Goal: Task Accomplishment & Management: Manage account settings

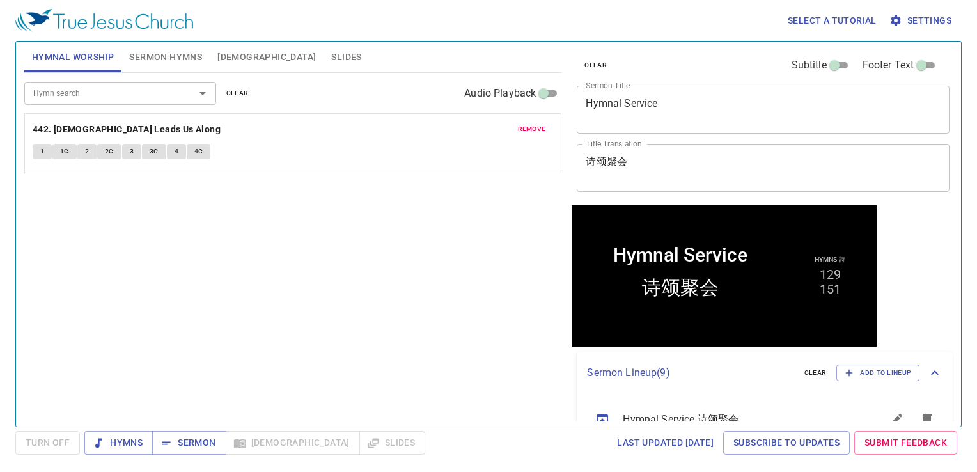
click at [239, 91] on span "clear" at bounding box center [237, 94] width 22 height 12
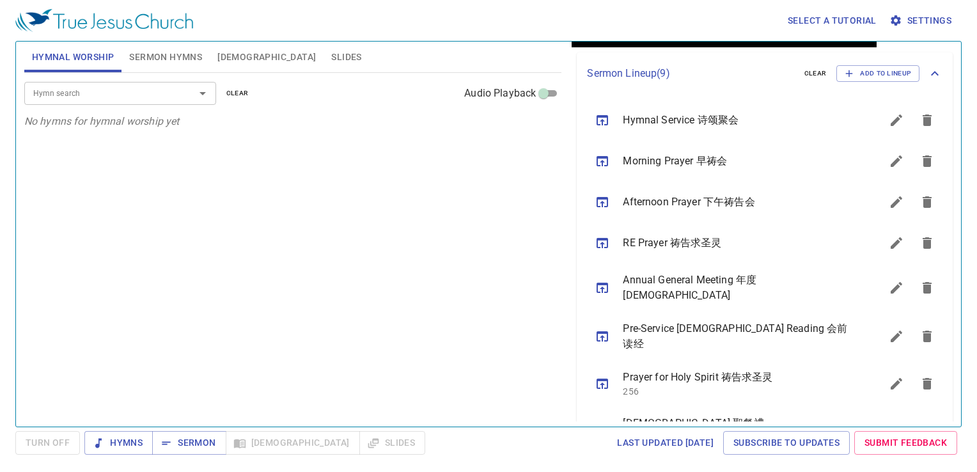
scroll to position [320, 0]
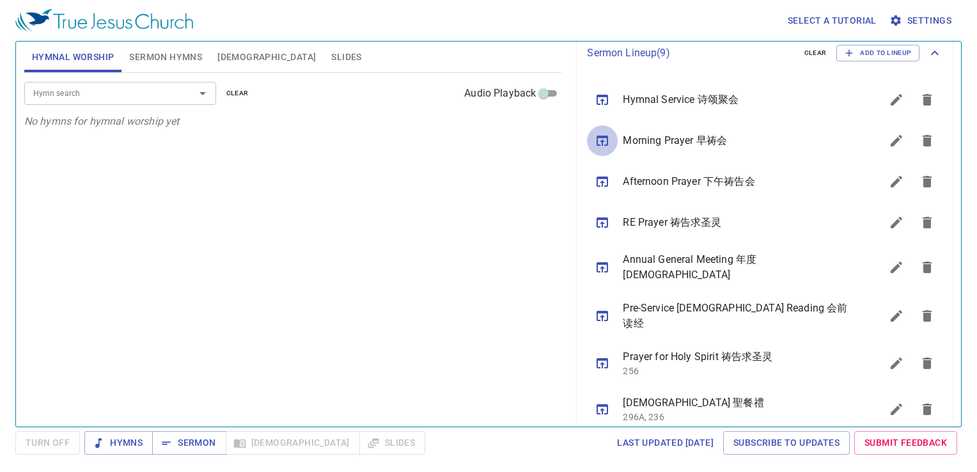
click at [600, 144] on icon "sermon lineup list" at bounding box center [602, 140] width 15 height 15
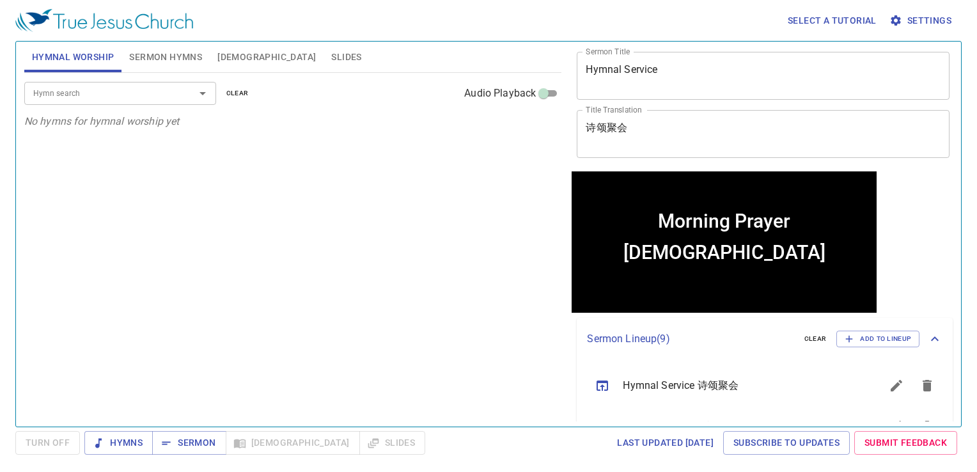
scroll to position [0, 0]
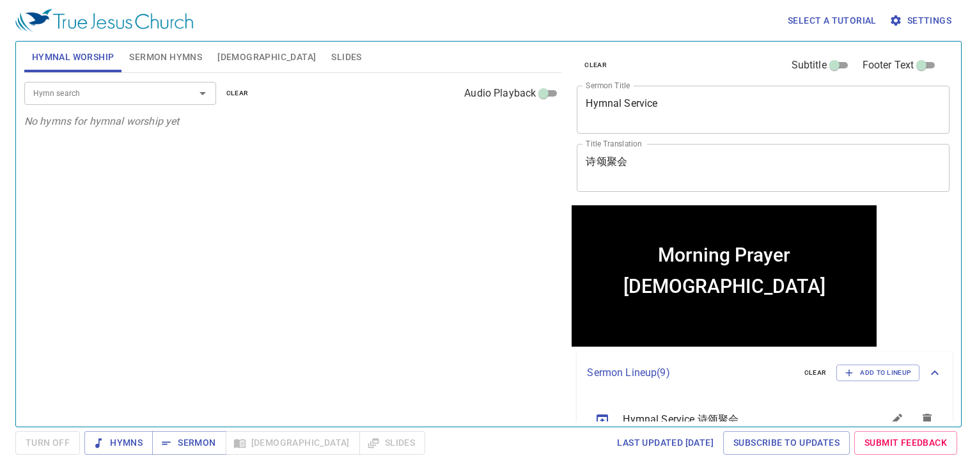
click at [343, 225] on div "Hymn search Hymn search clear Audio Playback No hymns for hymnal worship yet" at bounding box center [293, 244] width 538 height 343
click at [331, 55] on span "Slides" at bounding box center [346, 57] width 30 height 16
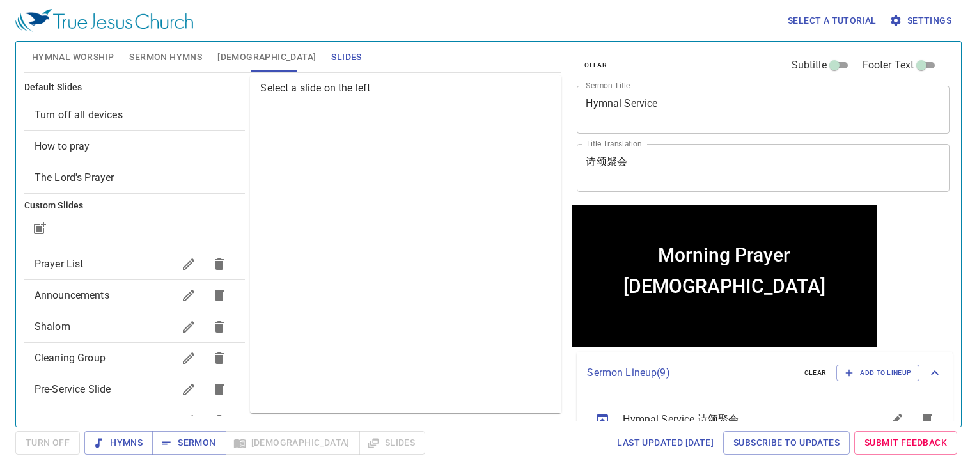
click at [161, 113] on span "Turn off all devices" at bounding box center [135, 114] width 201 height 15
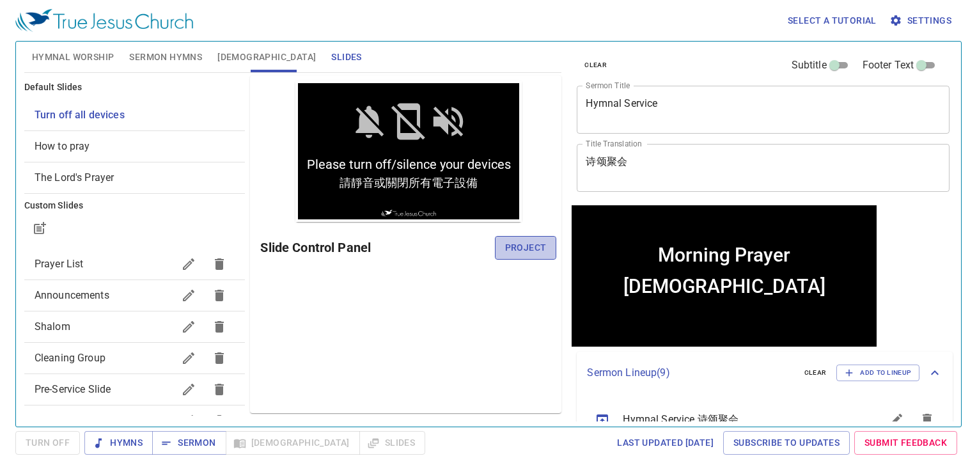
click at [513, 243] on span "Project" at bounding box center [526, 248] width 42 height 16
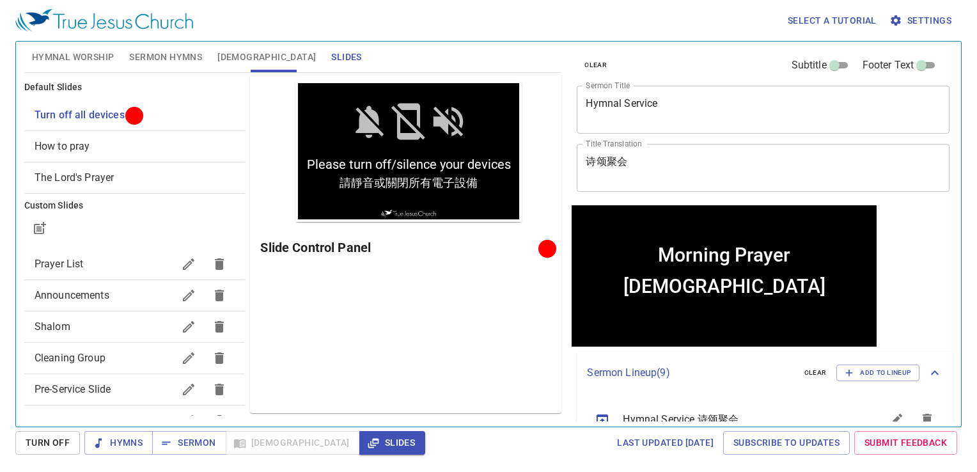
click at [496, 24] on div "Select a tutorial Settings" at bounding box center [486, 20] width 942 height 41
click at [423, 274] on div "Preview Only Slide Control Panel" at bounding box center [406, 244] width 312 height 338
click at [656, 463] on html "Select a tutorial Settings Hymnal Worship Sermon Hymns Bible Slides Hymn search…" at bounding box center [488, 236] width 977 height 472
click at [463, 316] on div "Preview Only Slide Control Panel" at bounding box center [406, 244] width 312 height 338
click at [97, 60] on span "Hymnal Worship" at bounding box center [73, 57] width 83 height 16
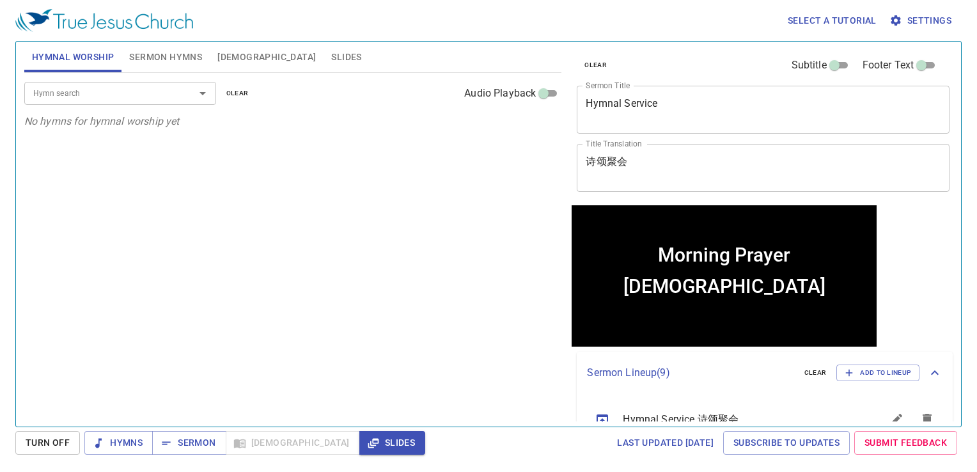
click at [202, 74] on div "Hymn search Hymn search clear Audio Playback" at bounding box center [293, 93] width 538 height 41
click at [192, 61] on span "Sermon Hymns" at bounding box center [165, 57] width 73 height 16
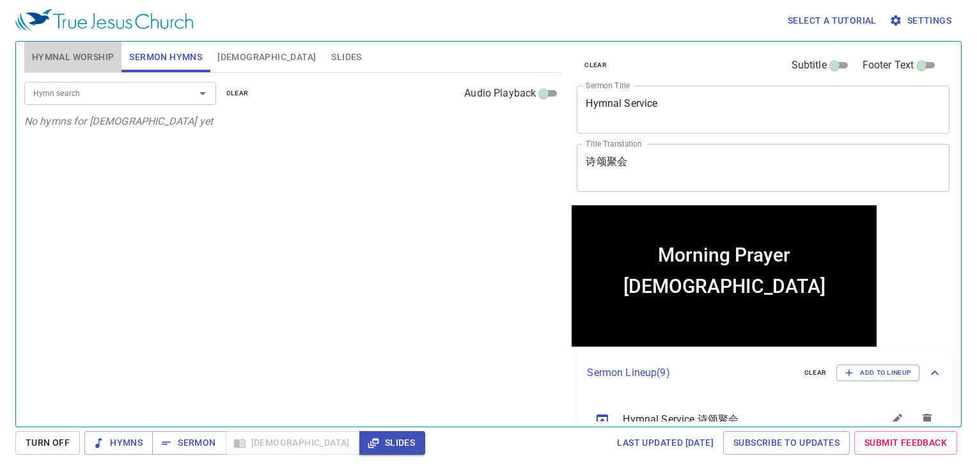
click at [38, 58] on span "Hymnal Worship" at bounding box center [73, 57] width 83 height 16
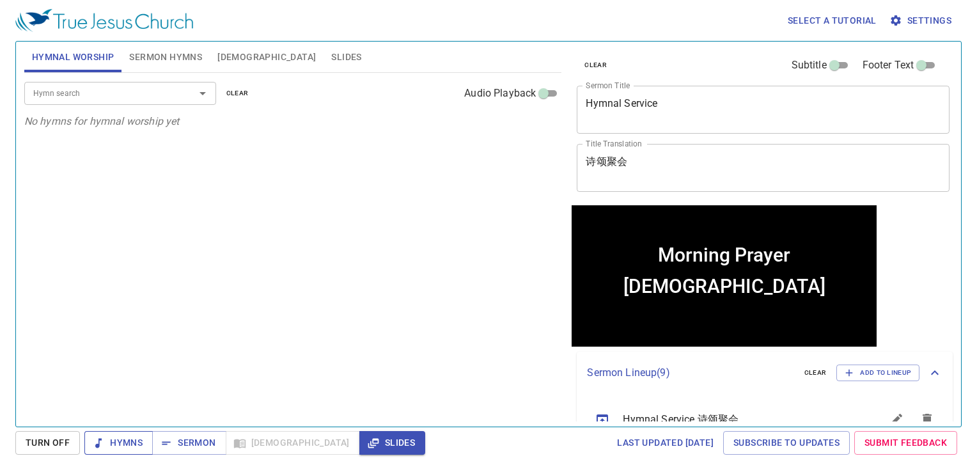
click at [120, 442] on span "Hymns" at bounding box center [119, 443] width 48 height 16
click at [200, 450] on span "Sermon" at bounding box center [188, 443] width 53 height 16
click at [360, 443] on button "Slides" at bounding box center [393, 443] width 66 height 24
click at [429, 255] on div "Hymn search Hymn search clear Audio Playback No hymns for hymnal worship yet" at bounding box center [293, 244] width 538 height 343
click at [154, 91] on input "Hymn search" at bounding box center [101, 93] width 146 height 15
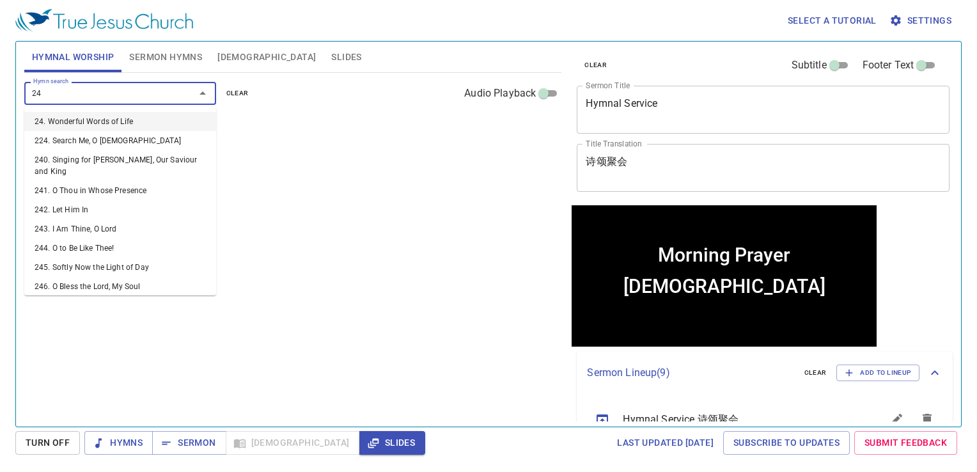
type input "244"
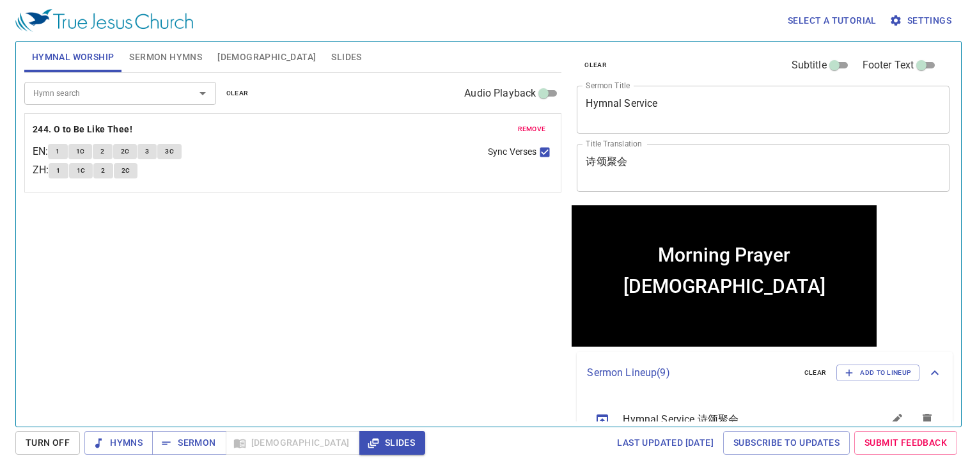
click at [407, 342] on div "Hymn search Hymn search clear Audio Playback remove 244. O to Be Like Thee! EN …" at bounding box center [293, 244] width 538 height 343
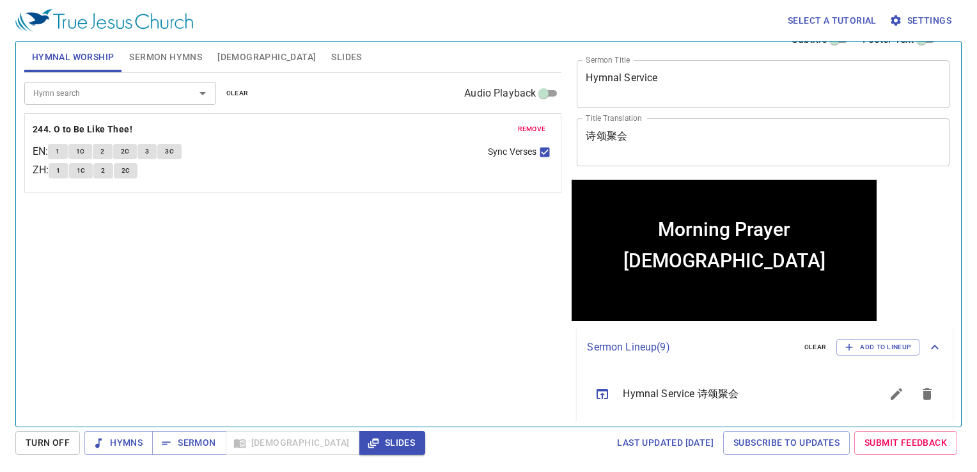
scroll to position [192, 0]
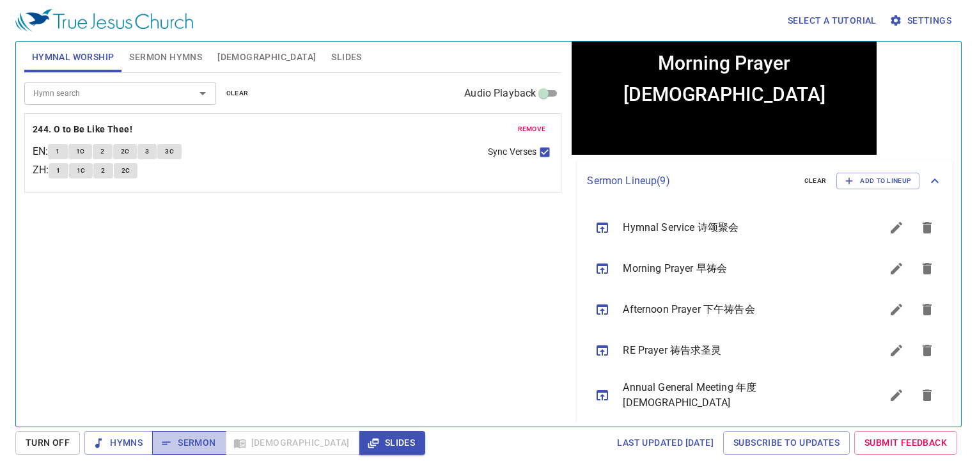
click at [194, 445] on span "Sermon" at bounding box center [188, 443] width 53 height 16
drag, startPoint x: 534, startPoint y: 127, endPoint x: 399, endPoint y: 99, distance: 137.3
click at [527, 123] on span "remove" at bounding box center [532, 129] width 28 height 12
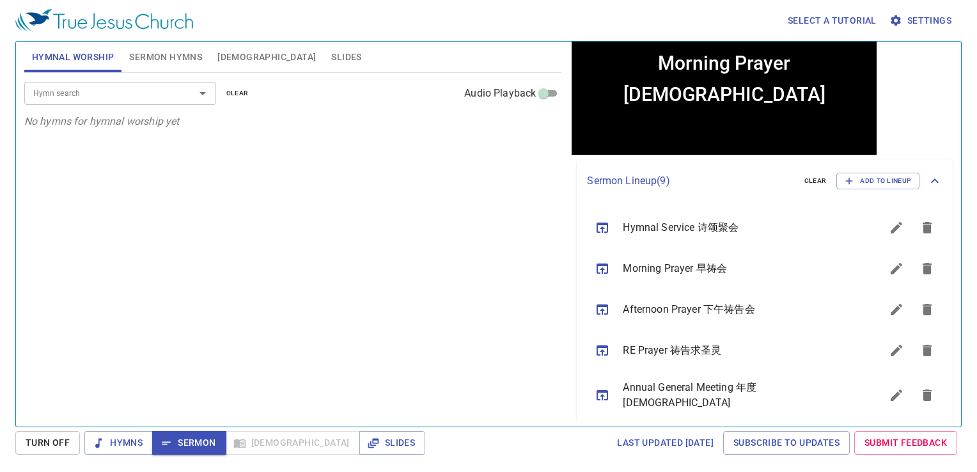
click at [168, 63] on span "Sermon Hymns" at bounding box center [165, 57] width 73 height 16
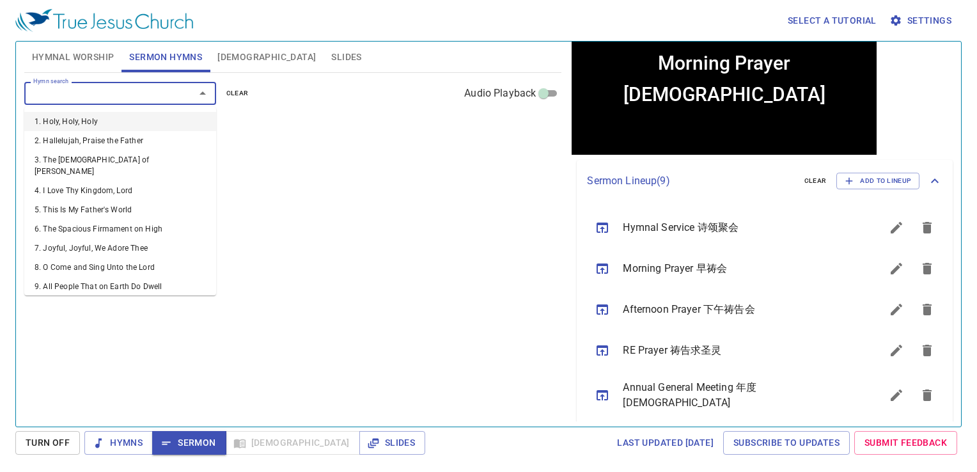
click at [148, 92] on input "Hymn search" at bounding box center [101, 93] width 146 height 15
type input "244"
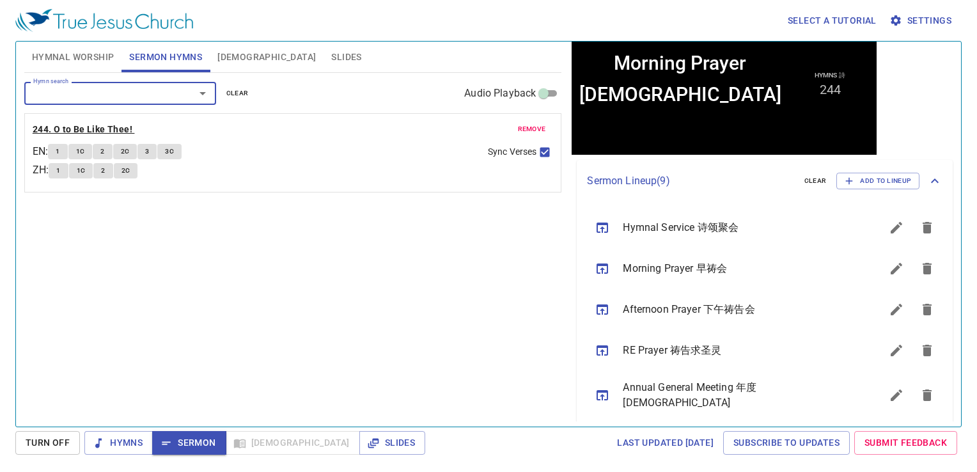
click at [113, 126] on b "244. O to Be Like Thee!" at bounding box center [83, 130] width 100 height 16
click at [297, 265] on div "Hymn search Hymn search clear Audio Playback remove 244. O to Be Like Thee! EN …" at bounding box center [293, 244] width 538 height 343
click at [345, 404] on div "Hymn search Hymn search clear Audio Playback remove 244. O to Be Like Thee! EN …" at bounding box center [293, 244] width 538 height 343
drag, startPoint x: 406, startPoint y: 299, endPoint x: 394, endPoint y: 296, distance: 12.6
click at [396, 296] on div "Hymn search Hymn search clear Audio Playback remove 244. O to Be Like Thee! EN …" at bounding box center [293, 244] width 538 height 343
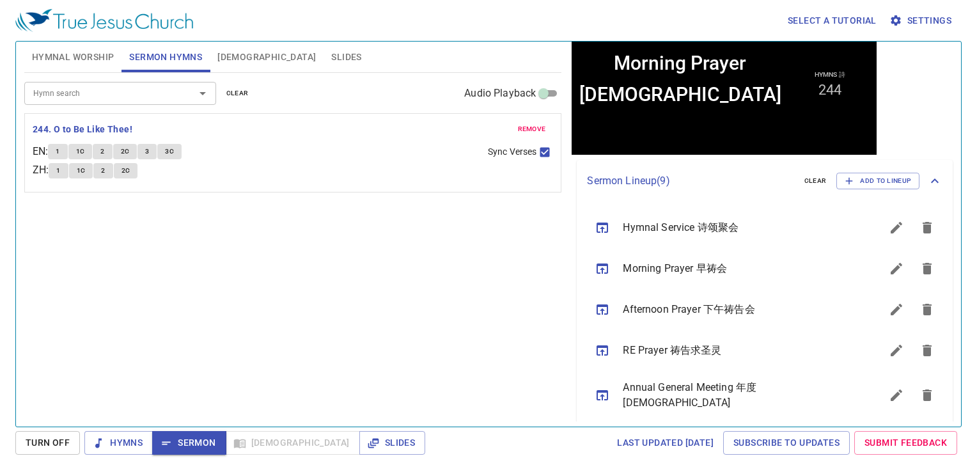
click at [379, 280] on div "Hymn search Hymn search clear Audio Playback remove 244. O to Be Like Thee! EN …" at bounding box center [293, 244] width 538 height 343
click at [237, 60] on span "[DEMOGRAPHIC_DATA]" at bounding box center [266, 57] width 99 height 16
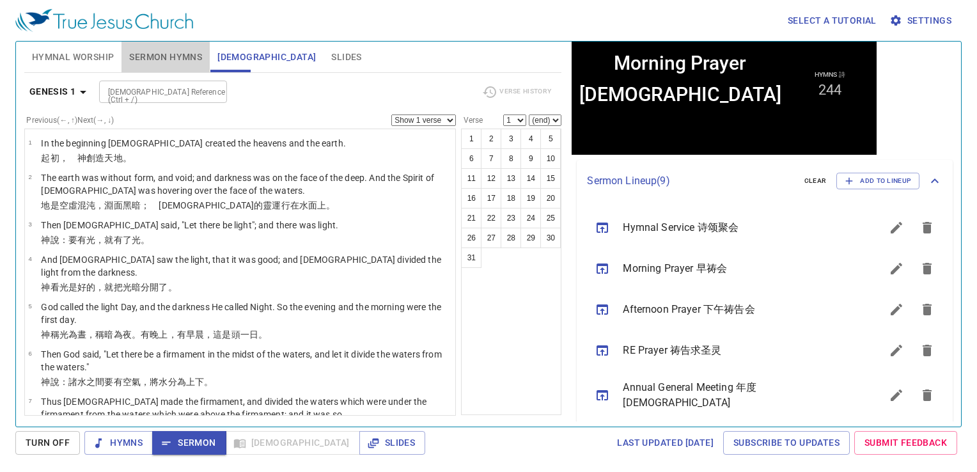
click at [174, 63] on span "Sermon Hymns" at bounding box center [165, 57] width 73 height 16
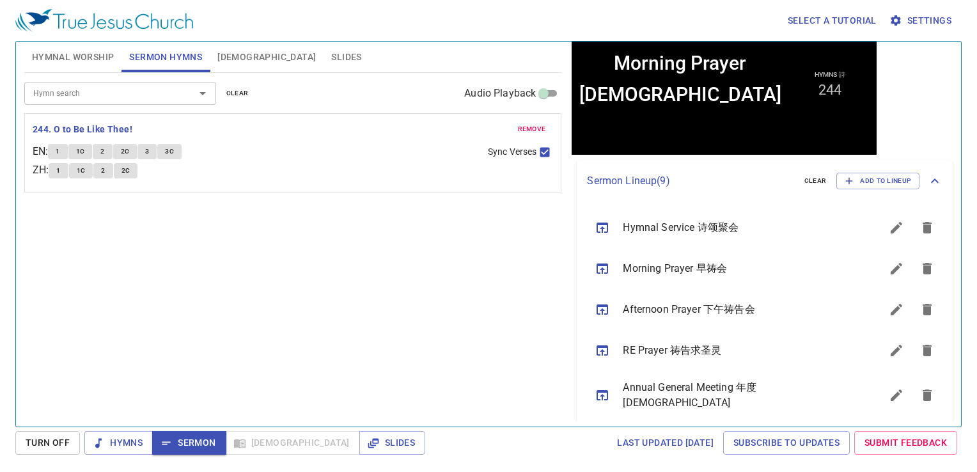
click at [377, 229] on div "Hymn search Hymn search clear Audio Playback remove 244. O to Be Like Thee! EN …" at bounding box center [293, 244] width 538 height 343
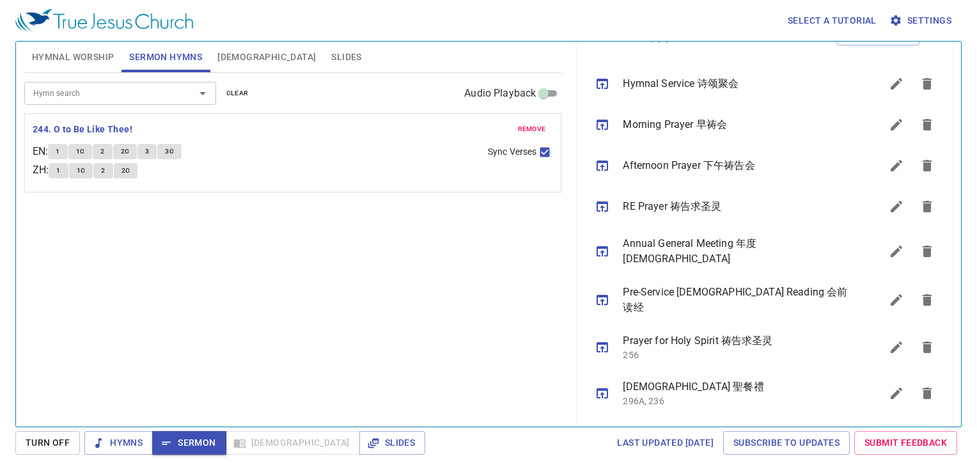
scroll to position [386, 0]
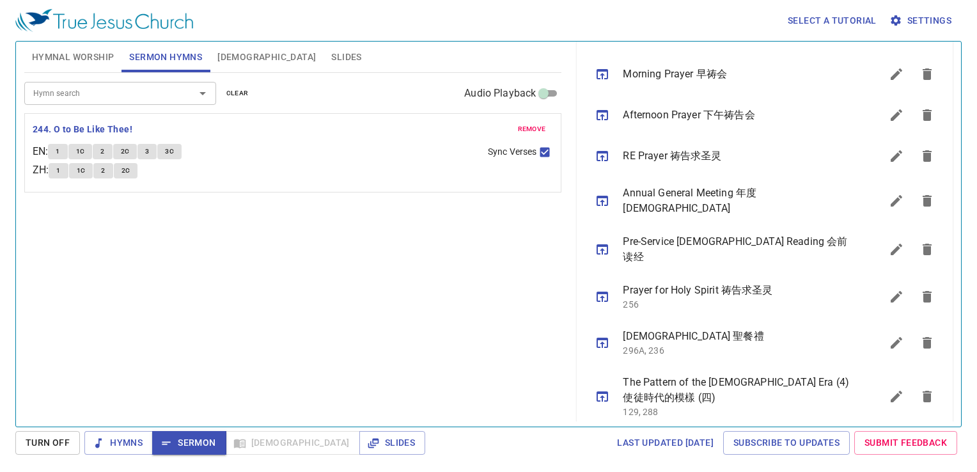
click at [807, 389] on icon "sermon lineup list" at bounding box center [927, 396] width 15 height 15
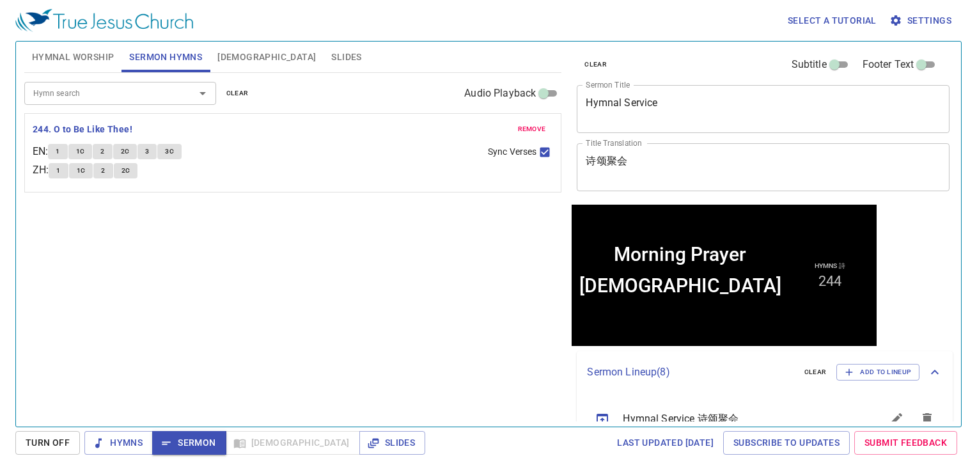
scroll to position [0, 0]
click at [466, 336] on div "Hymn search Hymn search clear Audio Playback remove 244. O to Be Like Thee! EN …" at bounding box center [293, 244] width 538 height 343
drag, startPoint x: 409, startPoint y: 313, endPoint x: 393, endPoint y: 293, distance: 25.5
click at [407, 312] on div "Hymn search Hymn search clear Audio Playback remove 244. O to Be Like Thee! EN …" at bounding box center [293, 244] width 538 height 343
click at [235, 59] on span "[DEMOGRAPHIC_DATA]" at bounding box center [266, 57] width 99 height 16
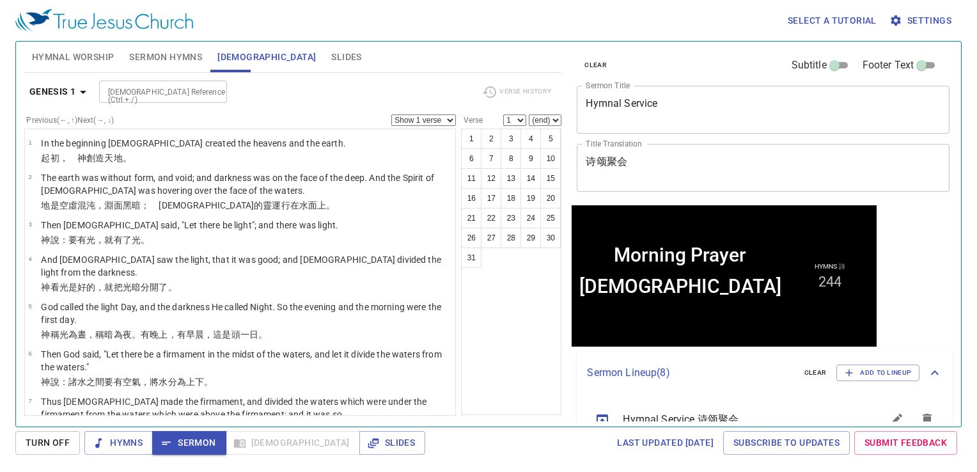
click at [179, 55] on span "Sermon Hymns" at bounding box center [165, 57] width 73 height 16
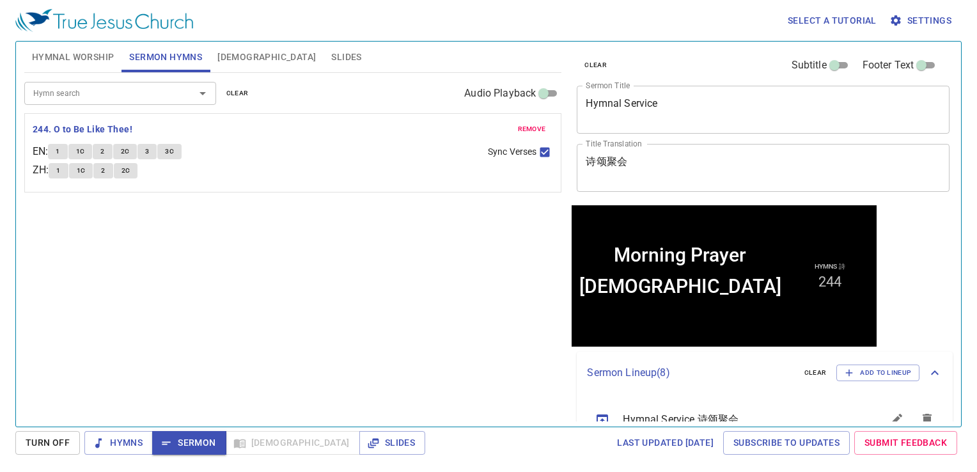
click at [420, 219] on div "Hymn search Hymn search clear Audio Playback remove 244. O to Be Like Thee! EN …" at bounding box center [293, 244] width 538 height 343
click at [331, 55] on span "Slides" at bounding box center [346, 57] width 30 height 16
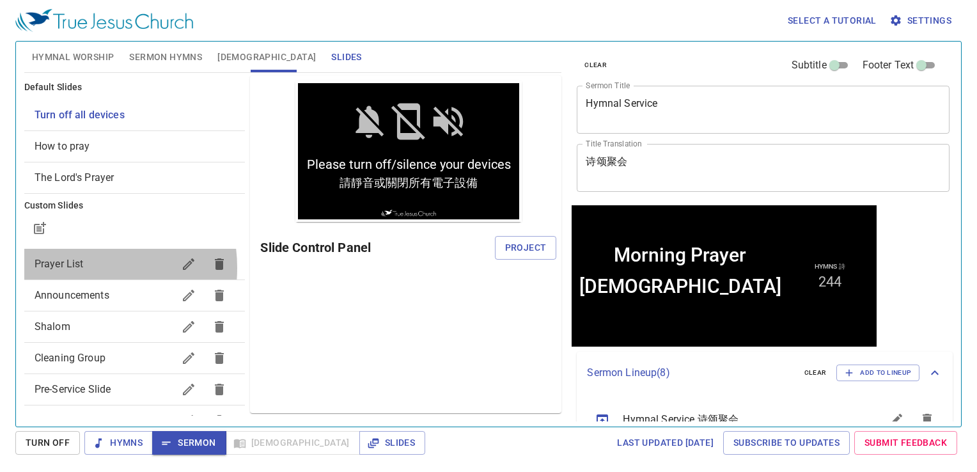
click at [74, 268] on span "Prayer List" at bounding box center [59, 264] width 49 height 12
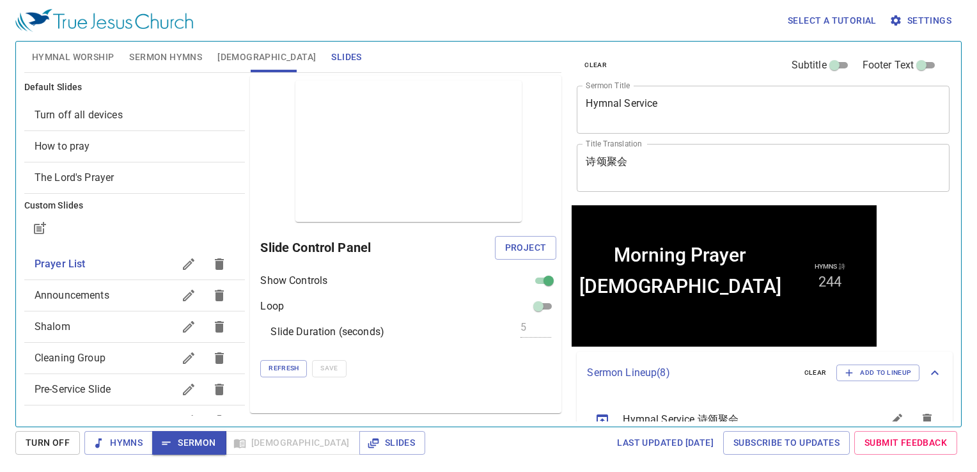
click at [161, 59] on span "Sermon Hymns" at bounding box center [165, 57] width 73 height 16
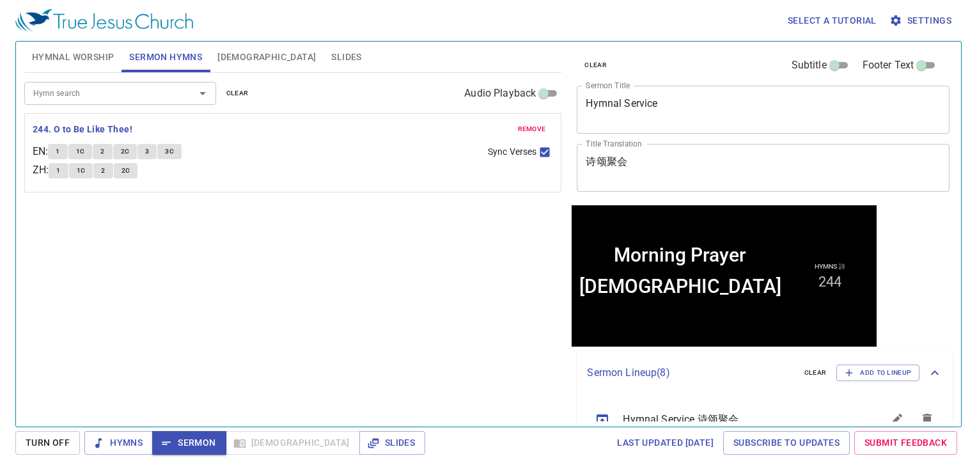
click at [322, 220] on div "Hymn search Hymn search clear Audio Playback remove 244. O to Be Like Thee! EN …" at bounding box center [293, 244] width 538 height 343
click at [349, 385] on div "Hymn search Hymn search clear Audio Playback remove 244. O to Be Like Thee! EN …" at bounding box center [293, 244] width 538 height 343
drag, startPoint x: 109, startPoint y: 126, endPoint x: 100, endPoint y: 114, distance: 15.1
click at [106, 144] on div "remove 244. O to Be Like Thee! EN : 1 1C 2 2C 3 3C ZH : 1 1C 2 2C Sync Verses" at bounding box center [293, 163] width 521 height 38
drag, startPoint x: 251, startPoint y: 281, endPoint x: 187, endPoint y: 219, distance: 88.7
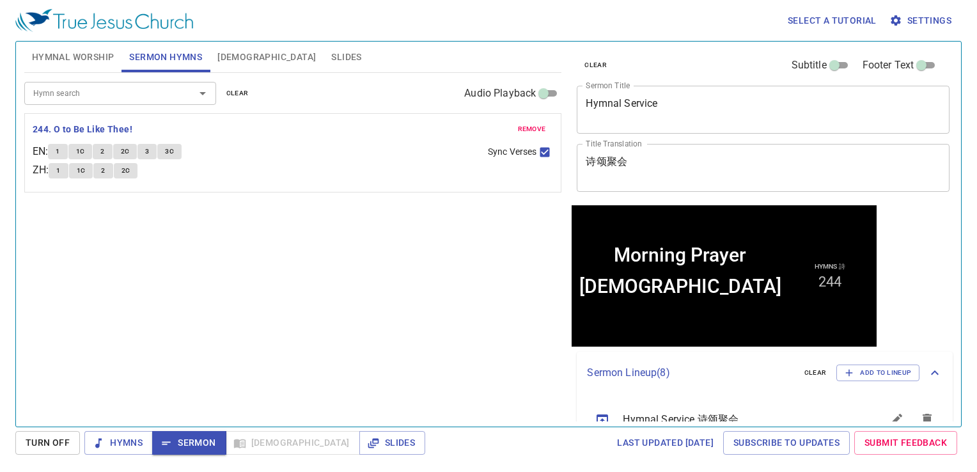
click at [237, 266] on div "Hymn search Hymn search clear Audio Playback remove 244. O to Be Like Thee! EN …" at bounding box center [293, 244] width 538 height 343
click at [59, 147] on span "1" at bounding box center [58, 152] width 4 height 12
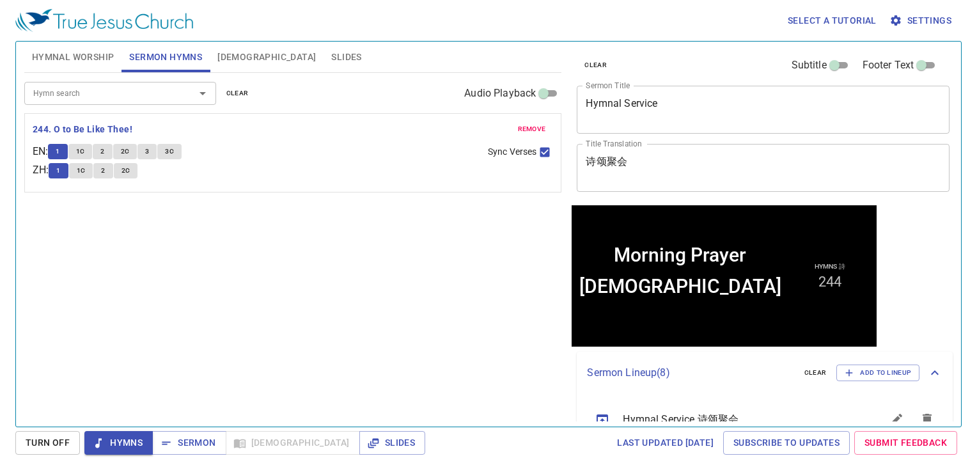
click at [253, 299] on div "Hymn search Hymn search clear Audio Playback remove 244. O to Be Like Thee! EN …" at bounding box center [293, 244] width 538 height 343
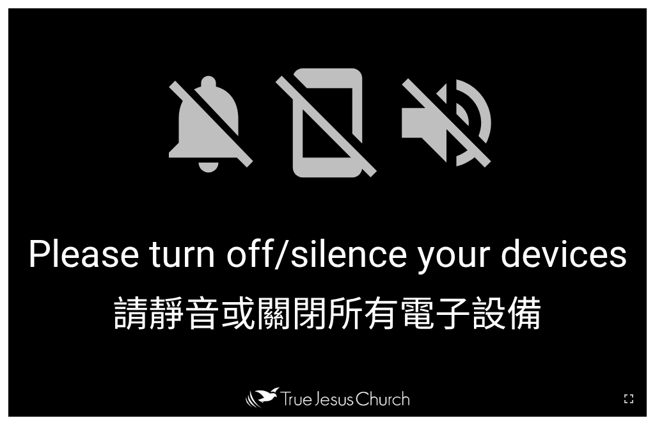
click at [194, 187] on div at bounding box center [327, 114] width 638 height 212
drag, startPoint x: 636, startPoint y: 401, endPoint x: 636, endPoint y: 435, distance: 33.9
click at [511, 399] on icon "button" at bounding box center [628, 398] width 15 height 15
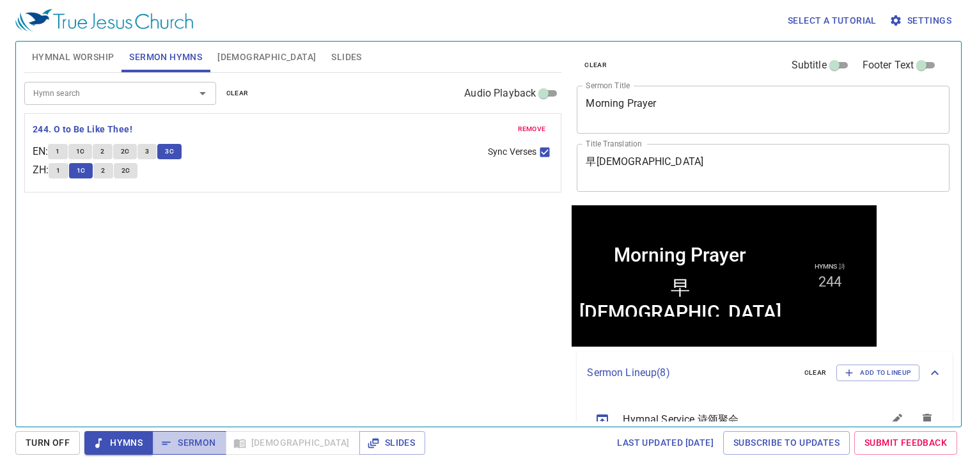
click at [195, 438] on span "Sermon" at bounding box center [188, 443] width 53 height 16
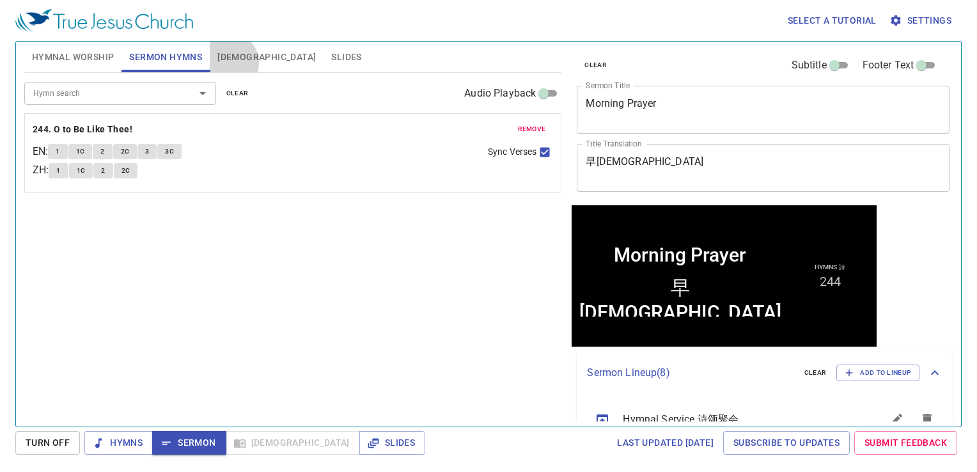
click at [227, 63] on span "[DEMOGRAPHIC_DATA]" at bounding box center [266, 57] width 99 height 16
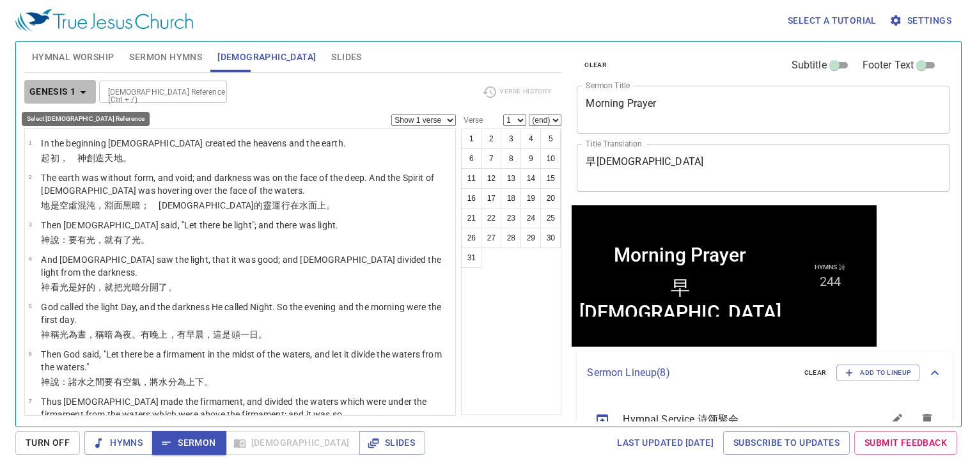
click at [70, 88] on b "Genesis 1" at bounding box center [52, 92] width 47 height 16
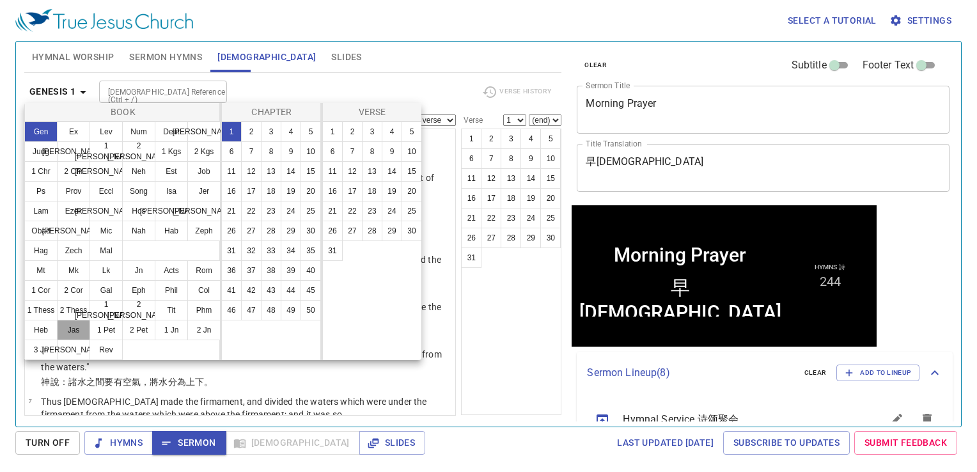
click at [72, 334] on button "Jas" at bounding box center [73, 330] width 33 height 20
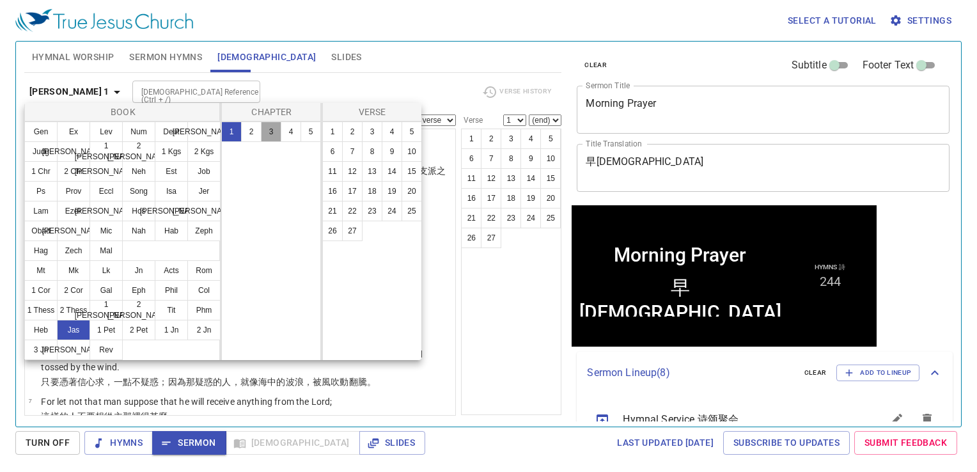
click at [273, 127] on button "3" at bounding box center [271, 132] width 20 height 20
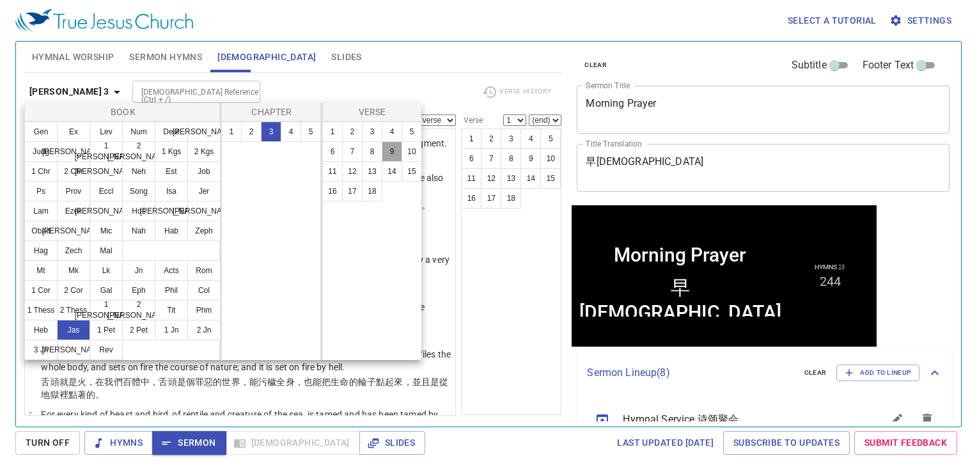
click at [391, 143] on button "9" at bounding box center [392, 151] width 20 height 20
select select "9"
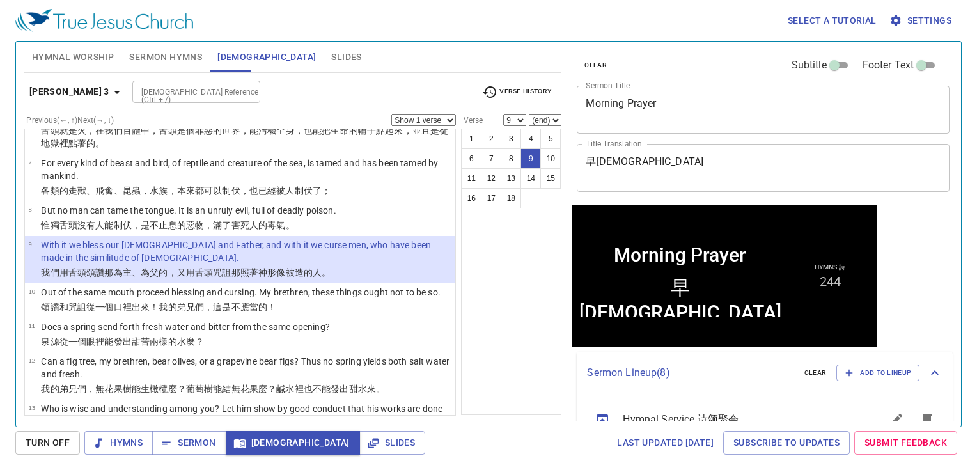
click at [434, 122] on select "Show 1 verse Show 2 verses Show 3 verses Show 4 verses Show 5 verses" at bounding box center [423, 121] width 65 height 12
select select "2"
click at [391, 115] on select "Show 1 verse Show 2 verses Show 3 verses Show 4 verses Show 5 verses" at bounding box center [423, 121] width 65 height 12
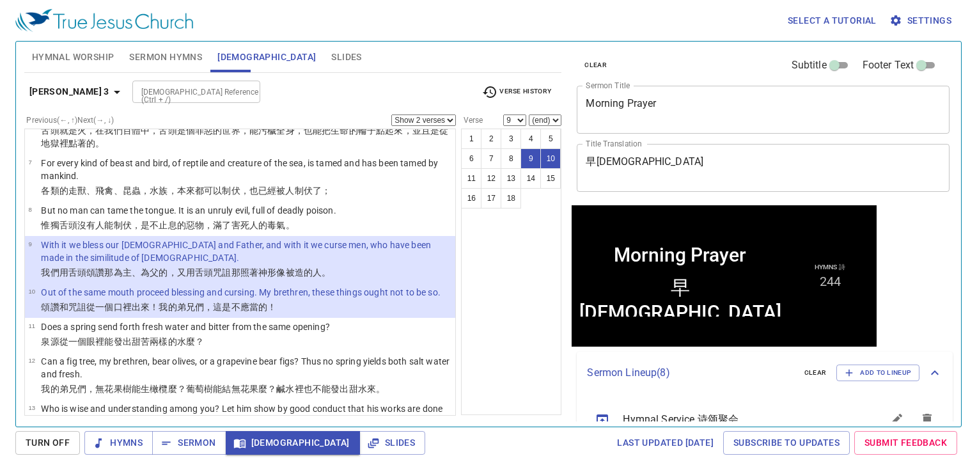
click at [499, 305] on div "1 2 3 4 5 6 7 8 9 10 11 12 13 14 15 16 17 18" at bounding box center [511, 272] width 100 height 287
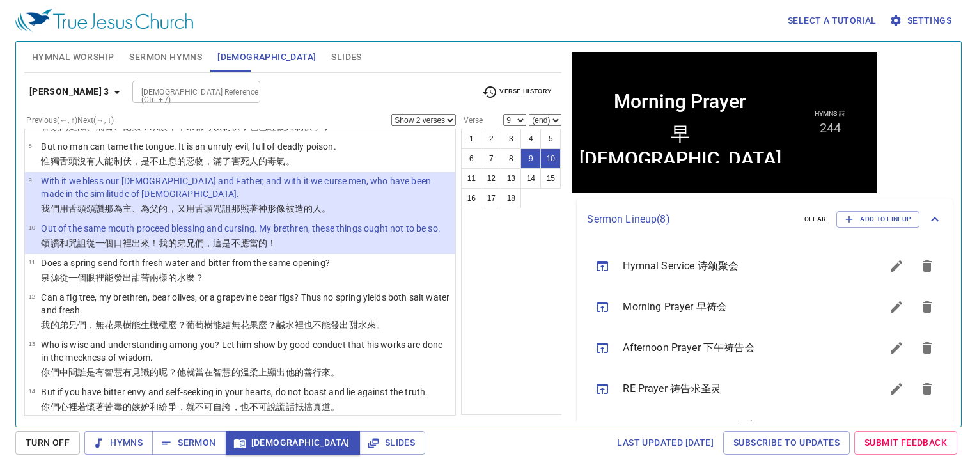
scroll to position [64, 0]
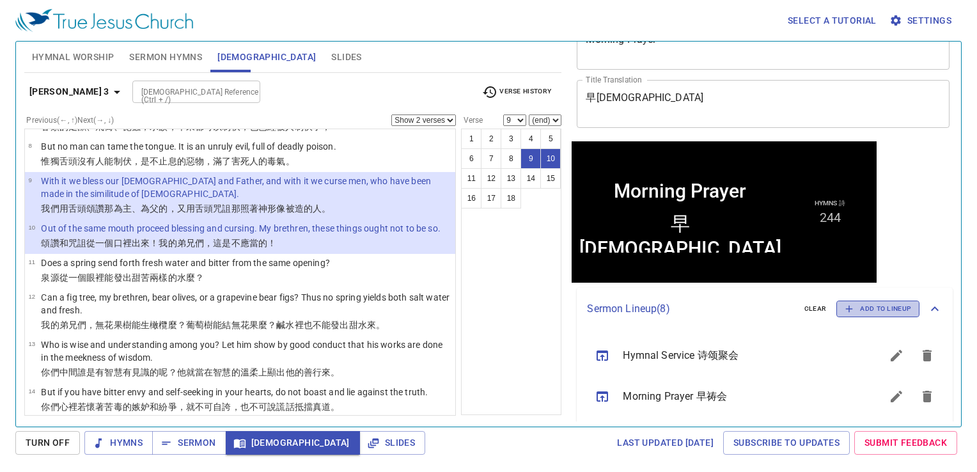
click at [865, 310] on span "Add to Lineup" at bounding box center [878, 309] width 67 height 12
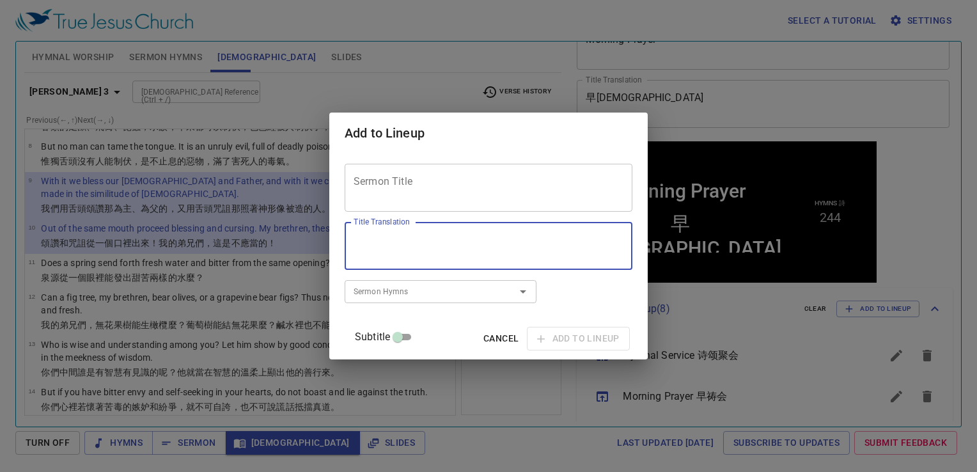
click at [434, 248] on textarea "Title Translation" at bounding box center [489, 246] width 270 height 24
paste textarea "不以福音为耻"
type textarea "不以福音为耻"
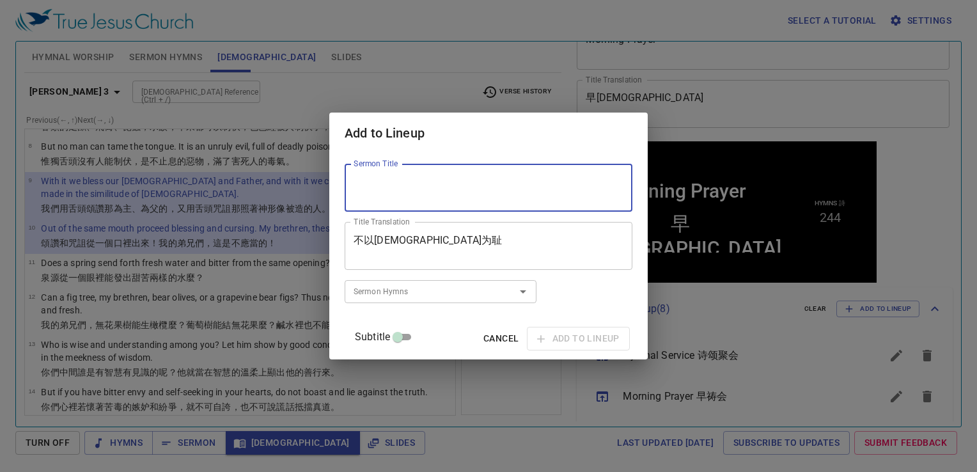
click at [429, 186] on textarea "Sermon Title" at bounding box center [489, 188] width 270 height 24
paste textarea "Not Ashamed of the [DEMOGRAPHIC_DATA]"
type textarea "Not Ashamed of the [DEMOGRAPHIC_DATA]"
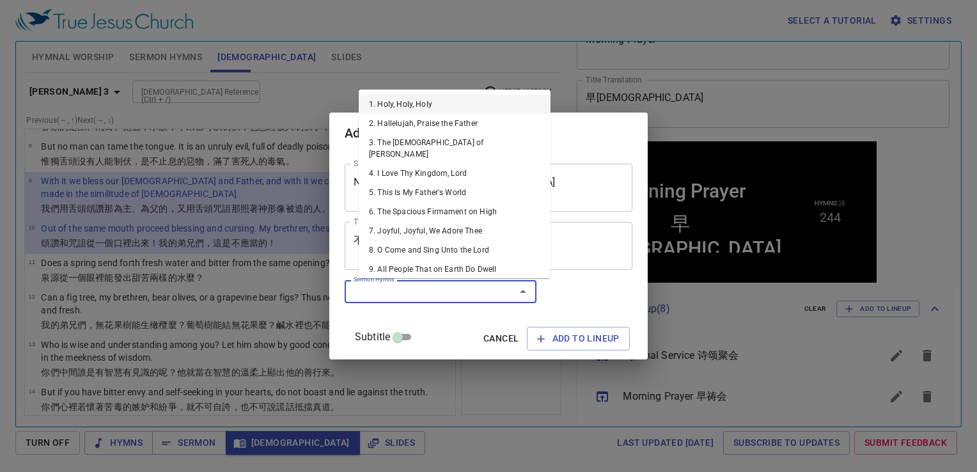
click at [416, 291] on input "Sermon Hymns" at bounding box center [422, 291] width 146 height 15
paste input "284"
type input "284"
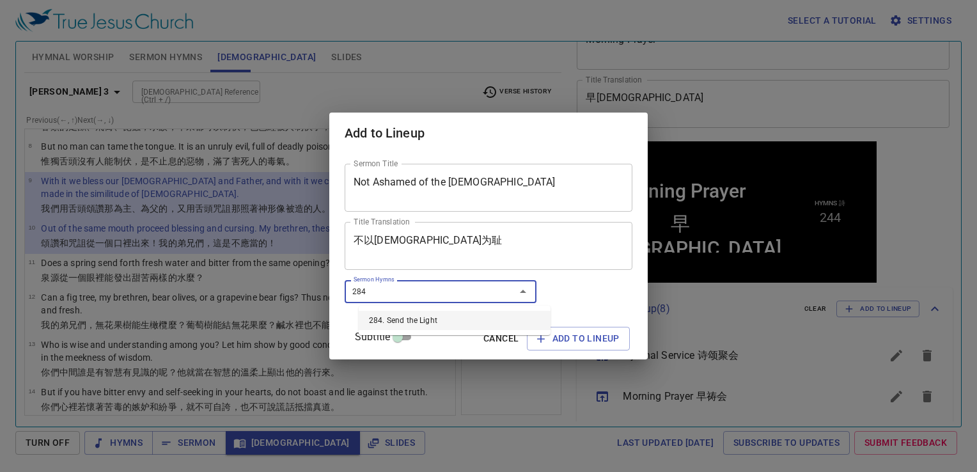
click at [420, 324] on li "284. Send the Light" at bounding box center [455, 320] width 192 height 19
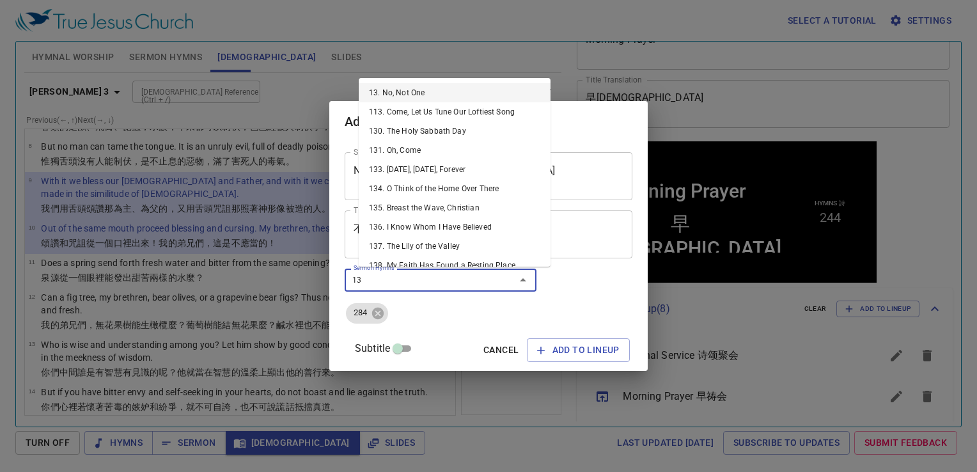
type input "138"
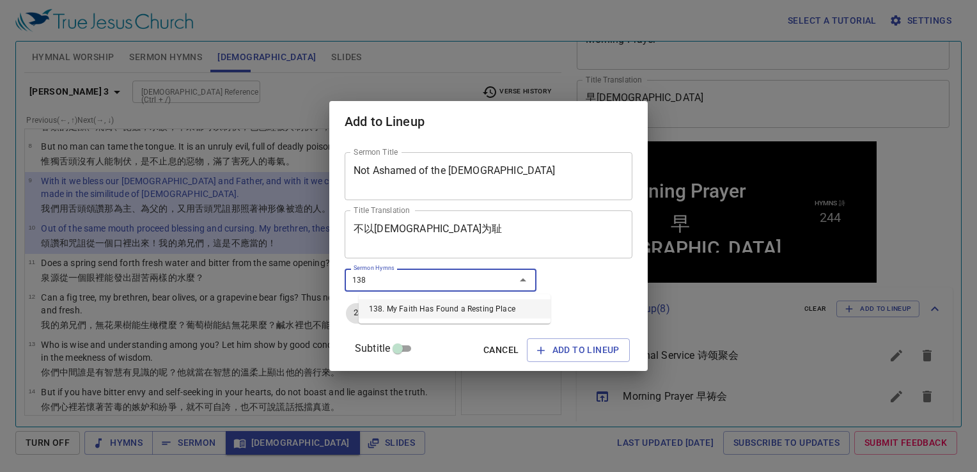
click at [408, 311] on li "138. My Faith Has Found a Resting Place" at bounding box center [455, 308] width 192 height 19
click at [560, 348] on span "Add to Lineup" at bounding box center [578, 350] width 83 height 16
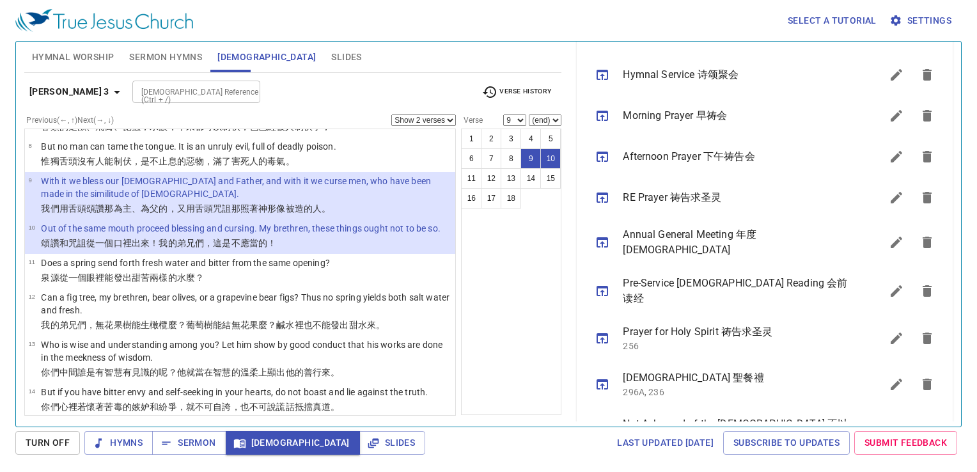
scroll to position [371, 0]
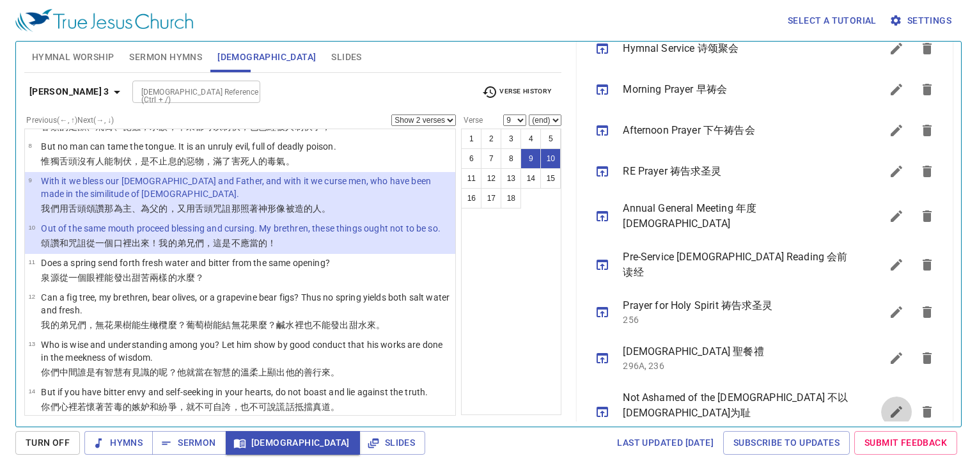
click at [892, 404] on icon "sermon lineup list" at bounding box center [896, 411] width 15 height 15
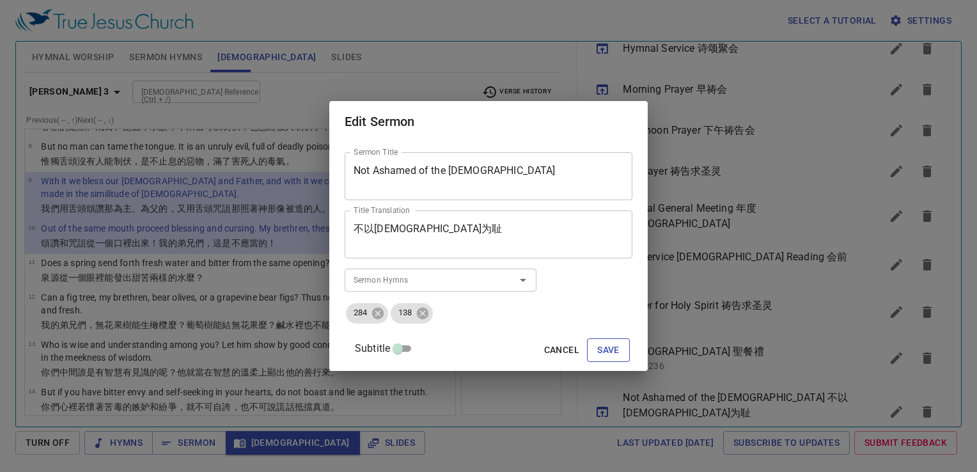
click at [597, 354] on span "Save" at bounding box center [608, 350] width 22 height 16
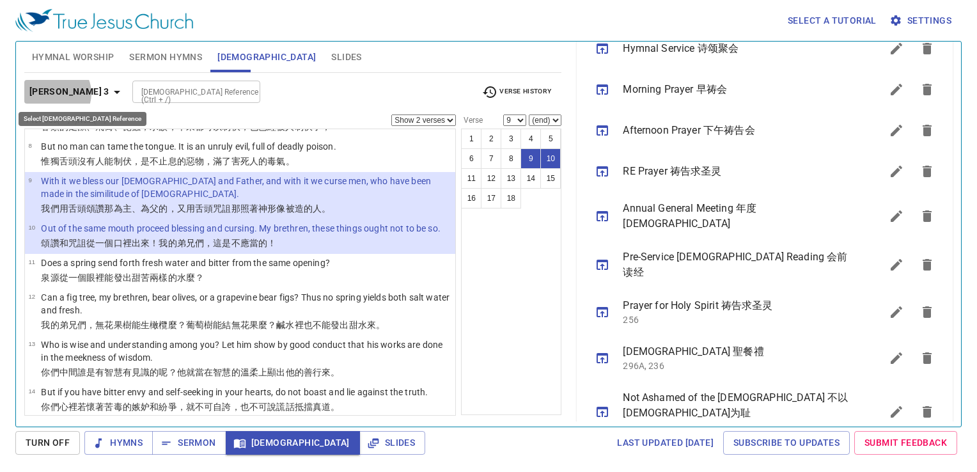
click at [52, 93] on b "James 3" at bounding box center [69, 92] width 80 height 16
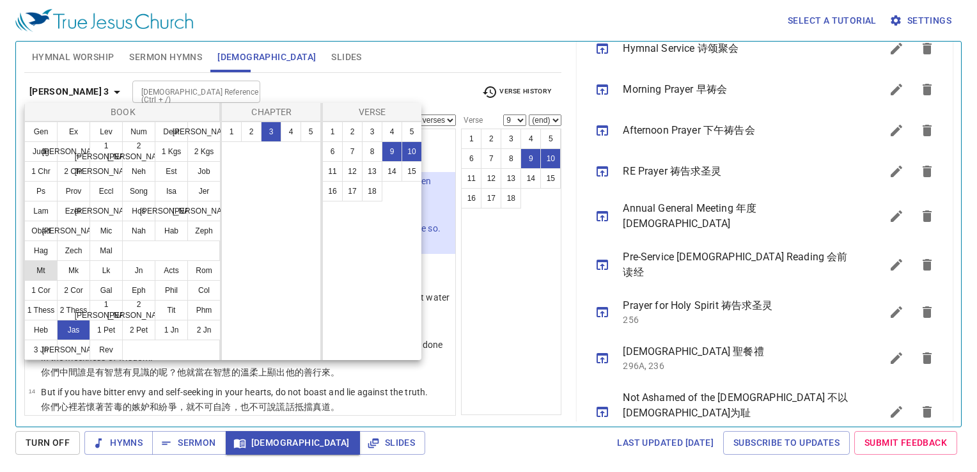
click at [40, 265] on button "Mt" at bounding box center [40, 270] width 33 height 20
select select "1"
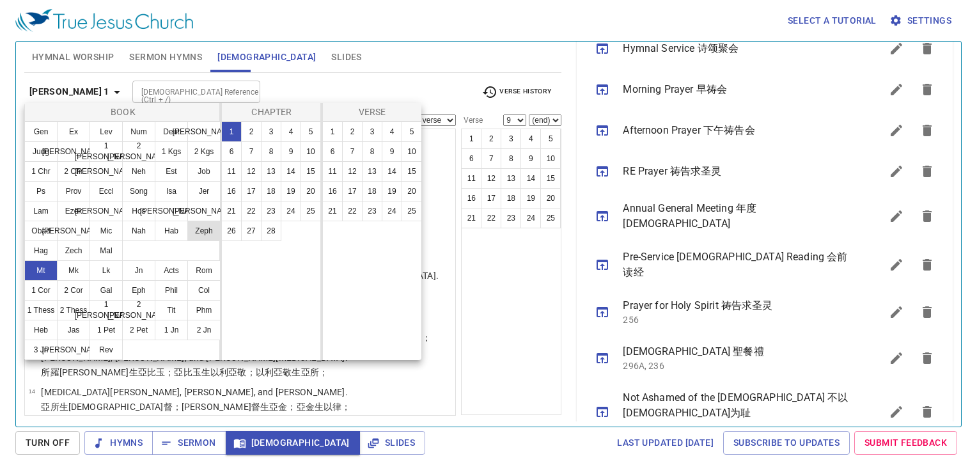
scroll to position [0, 0]
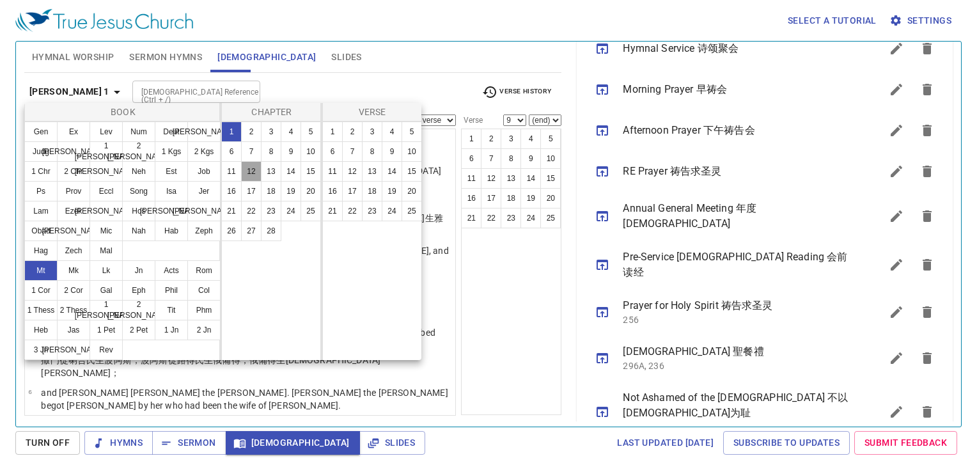
click at [252, 170] on button "12" at bounding box center [251, 171] width 20 height 20
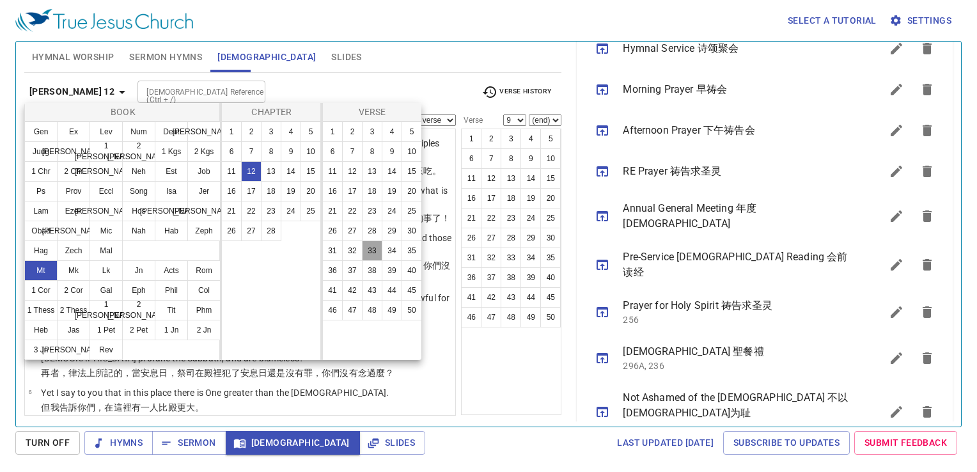
click at [373, 251] on button "33" at bounding box center [372, 251] width 20 height 20
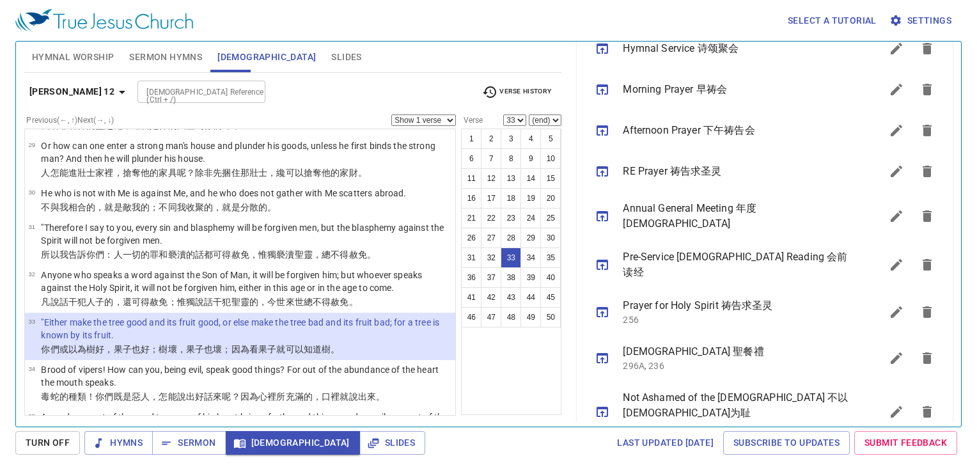
click at [505, 374] on div "1 2 3 4 5 6 7 8 9 10 11 12 13 14 15 16 17 18 19 20 21 22 23 24 25 26 27 28 29 3…" at bounding box center [511, 272] width 100 height 287
click at [477, 280] on button "36" at bounding box center [471, 277] width 20 height 20
select select "36"
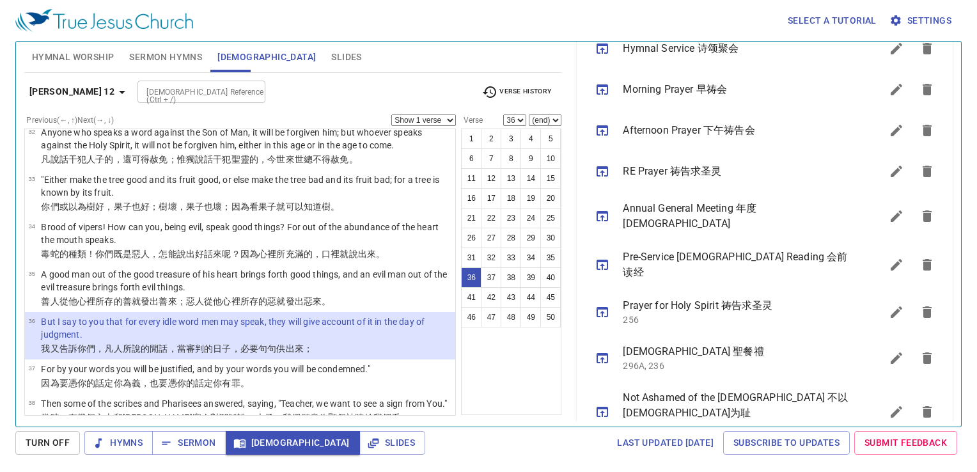
click at [433, 118] on select "Show 1 verse Show 2 verses Show 3 verses Show 4 verses Show 5 verses" at bounding box center [423, 121] width 65 height 12
select select "2"
click at [391, 115] on select "Show 1 verse Show 2 verses Show 3 verses Show 4 verses Show 5 verses" at bounding box center [423, 121] width 65 height 12
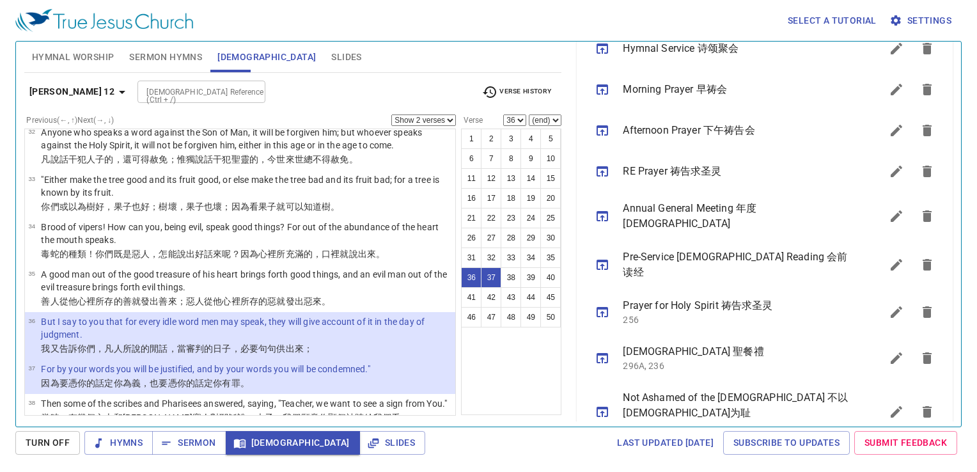
click at [537, 344] on div "1 2 3 4 5 6 7 8 9 10 11 12 13 14 15 16 17 18 19 20 21 22 23 24 25 26 27 28 29 3…" at bounding box center [511, 272] width 100 height 287
drag, startPoint x: 535, startPoint y: 254, endPoint x: 525, endPoint y: 275, distance: 23.5
click at [535, 255] on button "34" at bounding box center [531, 258] width 20 height 20
select select "34"
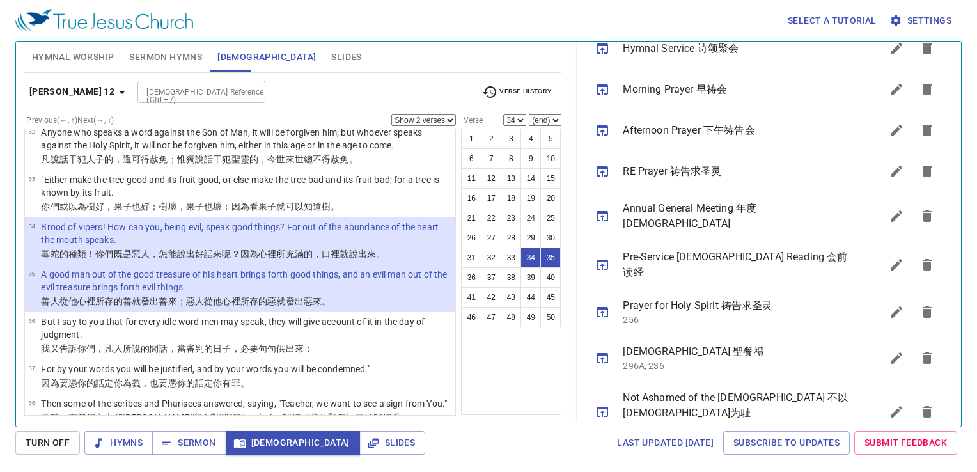
click at [484, 380] on div "1 2 3 4 5 6 7 8 9 10 11 12 13 14 15 16 17 18 19 20 21 22 23 24 25 26 27 28 29 3…" at bounding box center [511, 272] width 100 height 287
click at [447, 121] on select "Show 1 verse Show 2 verses Show 3 verses Show 4 verses Show 5 verses" at bounding box center [423, 121] width 65 height 12
select select "1"
click at [391, 115] on select "Show 1 verse Show 2 verses Show 3 verses Show 4 verses Show 5 verses" at bounding box center [423, 121] width 65 height 12
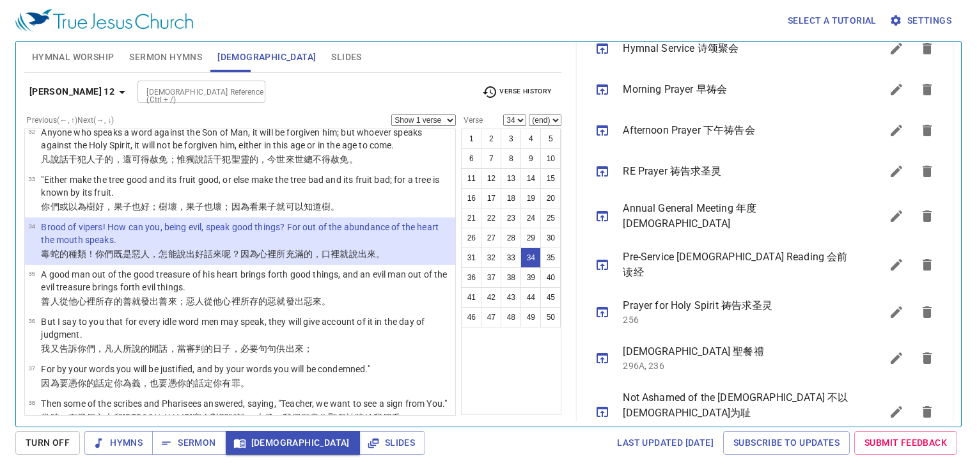
click at [502, 350] on div "1 2 3 4 5 6 7 8 9 10 11 12 13 14 15 16 17 18 19 20 21 22 23 24 25 26 27 28 29 3…" at bounding box center [511, 272] width 100 height 287
click at [331, 58] on span "Slides" at bounding box center [346, 57] width 30 height 16
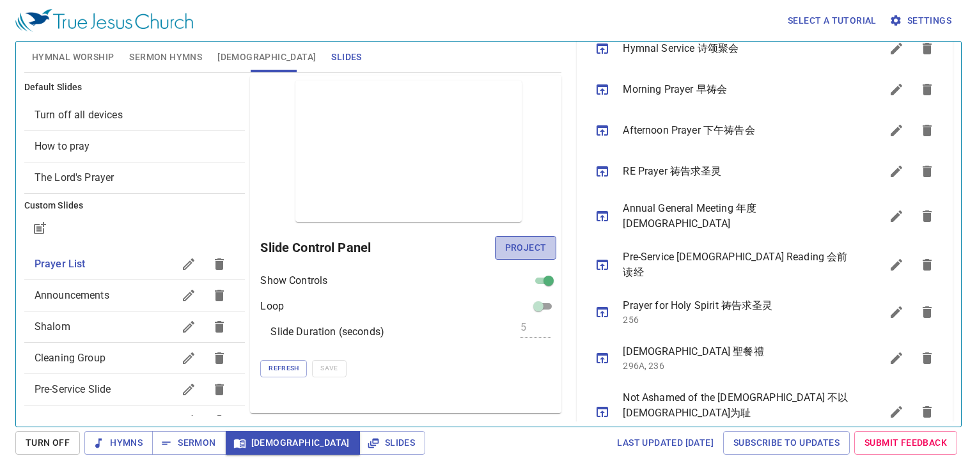
click at [537, 241] on span "Project" at bounding box center [526, 248] width 42 height 16
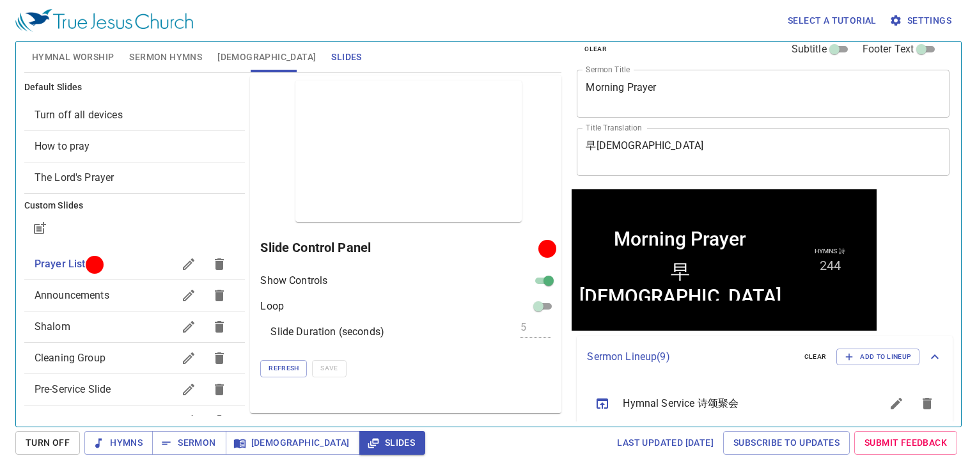
scroll to position [0, 0]
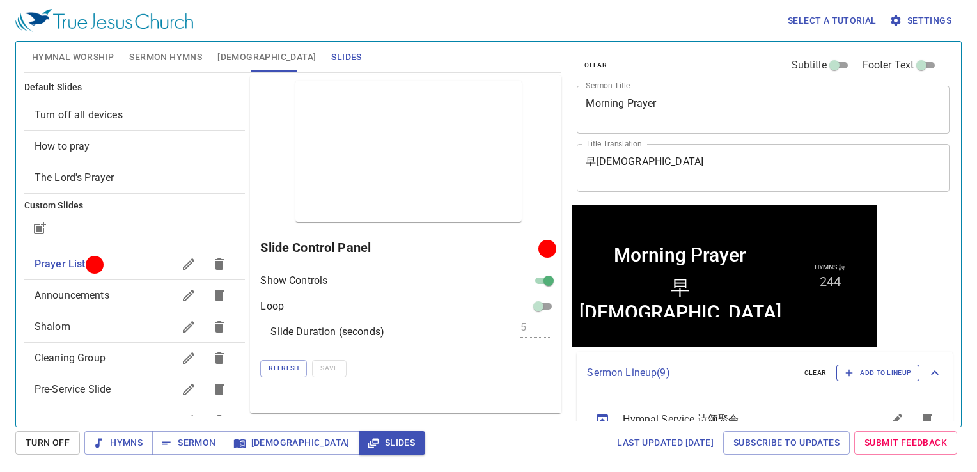
click at [890, 377] on span "Add to Lineup" at bounding box center [878, 373] width 67 height 12
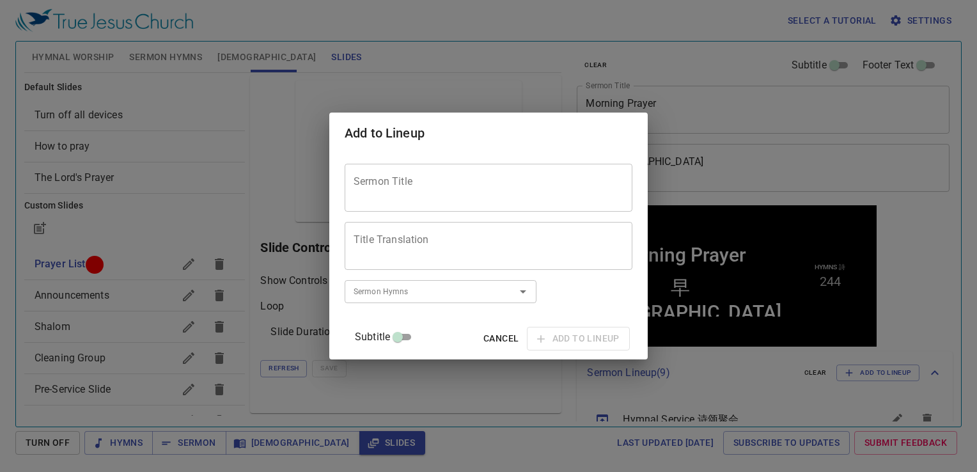
drag, startPoint x: 569, startPoint y: 446, endPoint x: 564, endPoint y: 427, distance: 19.7
click at [569, 445] on div "Add to Lineup Sermon Title Sermon Title Title Translation Title Translation Sub…" at bounding box center [488, 236] width 977 height 472
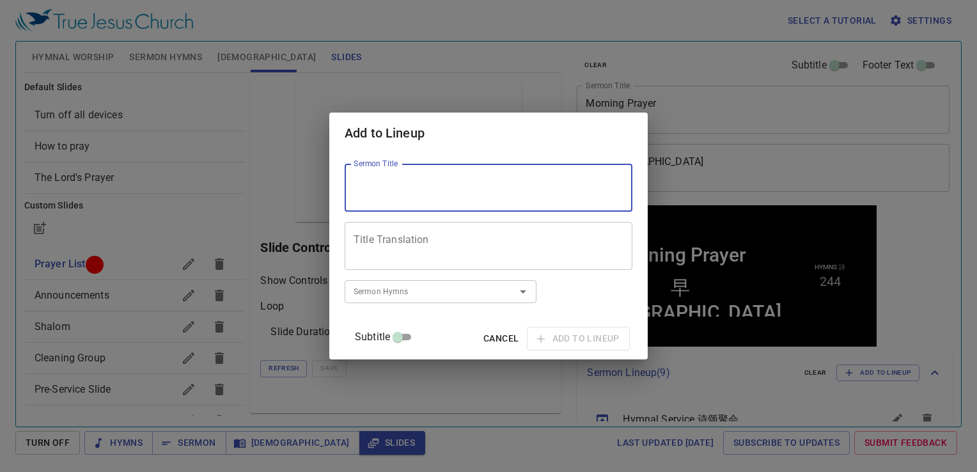
click at [423, 189] on textarea "Sermon Title" at bounding box center [489, 188] width 270 height 24
paste textarea "Symbols of the Holy Spirit: Dew, Rain"
type textarea "Symbols of the Holy Spirit: Dew, Rain"
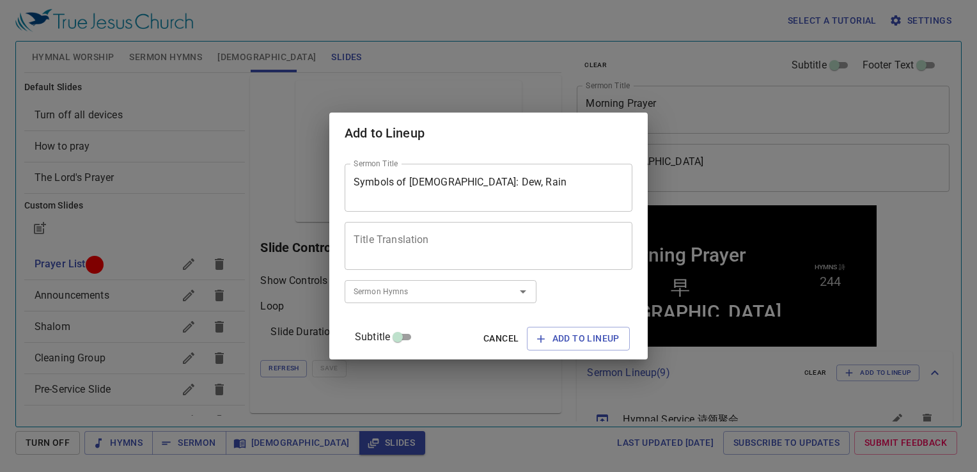
click at [463, 374] on div "Add to Lineup Sermon Title Symbols of the Holy Spirit: Dew, Rain Sermon Title T…" at bounding box center [488, 236] width 977 height 472
click at [434, 232] on div "Title Translation" at bounding box center [489, 246] width 288 height 48
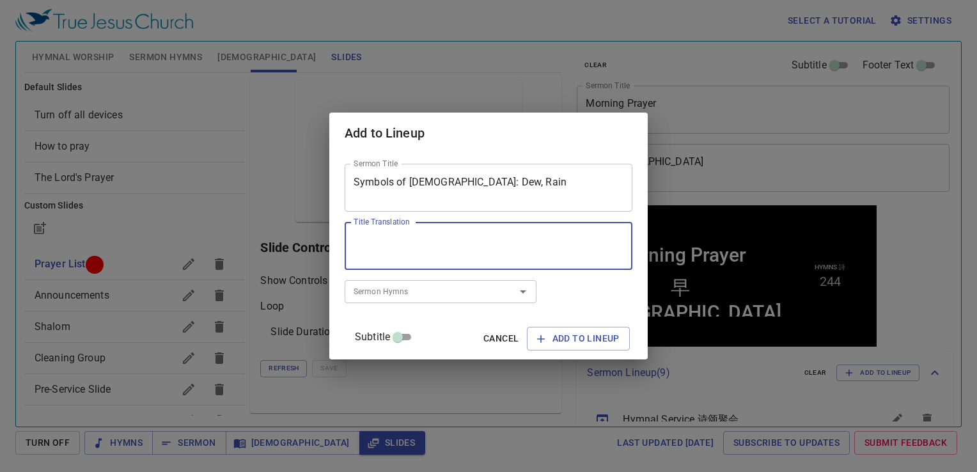
paste textarea "圣灵的象征：甘露，雨水"
type textarea "圣灵的象征：甘露，雨水"
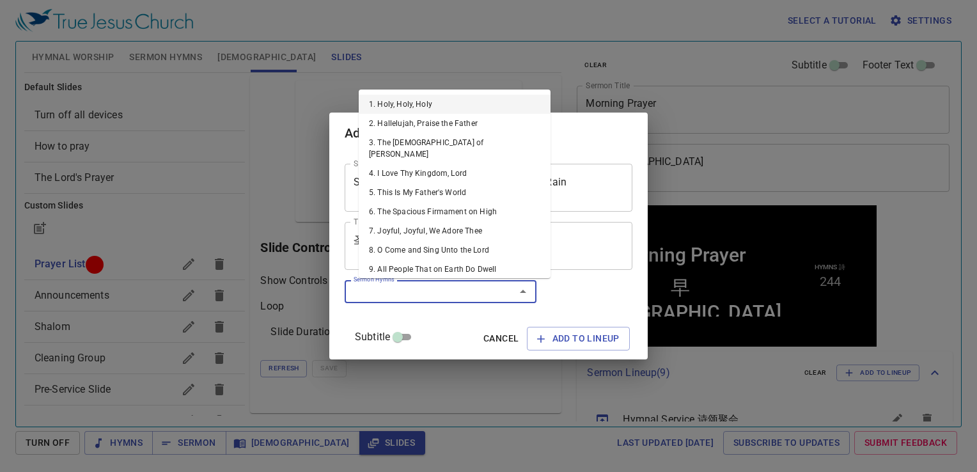
click at [410, 289] on input "Sermon Hymns" at bounding box center [422, 291] width 146 height 15
paste input "256"
type input "256"
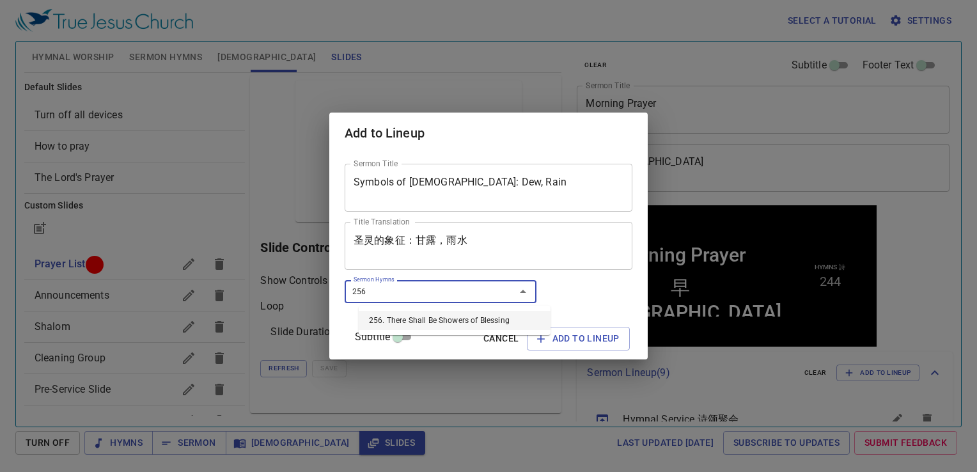
click at [432, 315] on li "256. There Shall Be Showers of Blessing" at bounding box center [455, 320] width 192 height 19
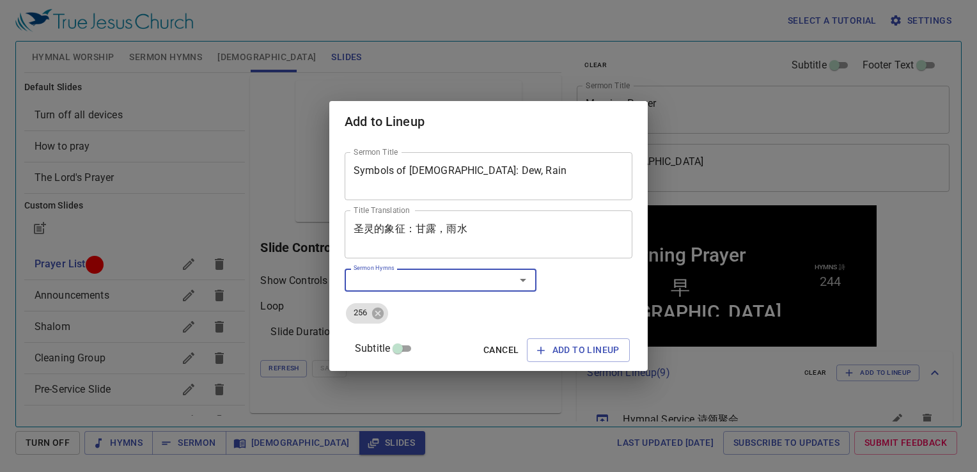
type input "3"
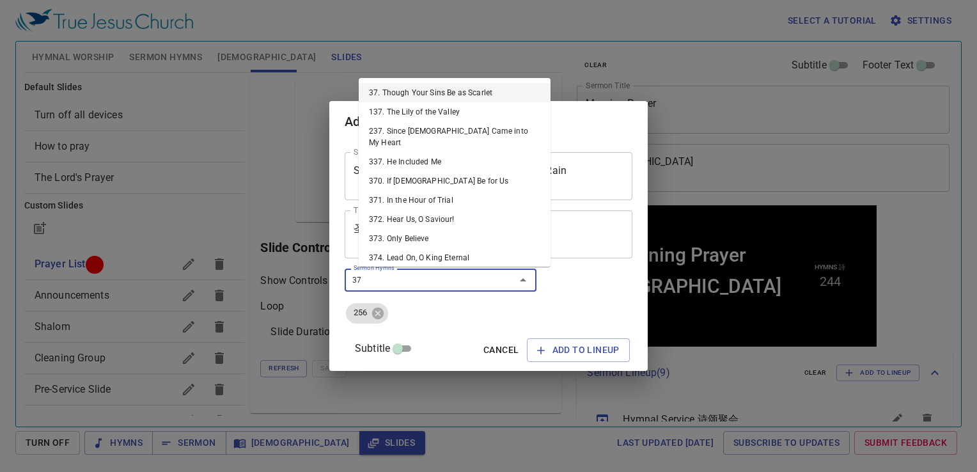
type input "372"
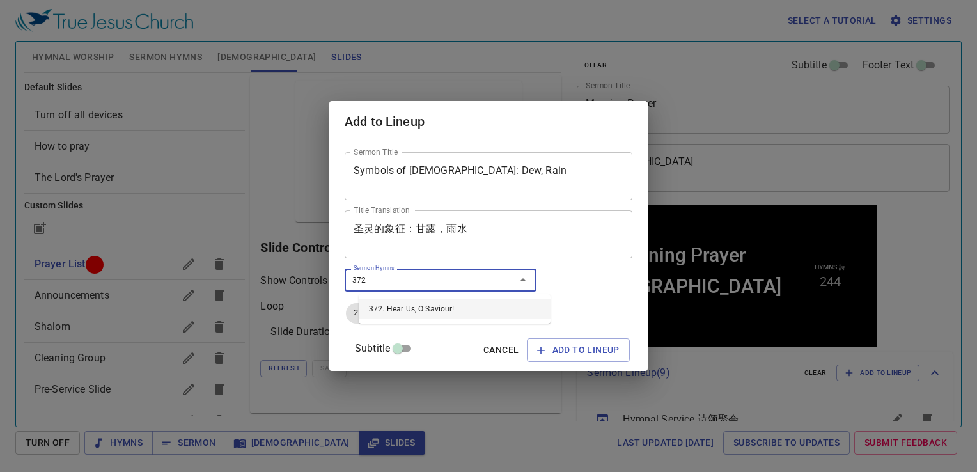
click at [415, 312] on li "372. Hear Us, O Saviour!" at bounding box center [455, 308] width 192 height 19
click at [551, 354] on span "Add to Lineup" at bounding box center [578, 350] width 83 height 16
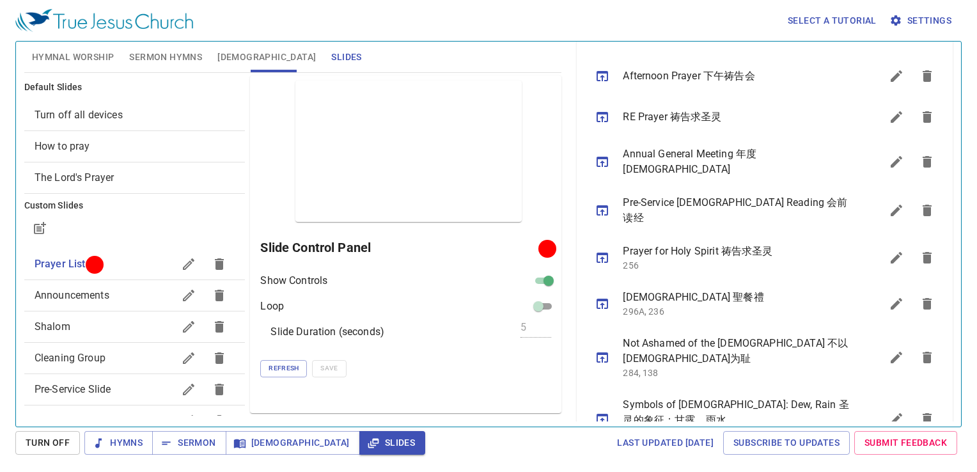
scroll to position [432, 0]
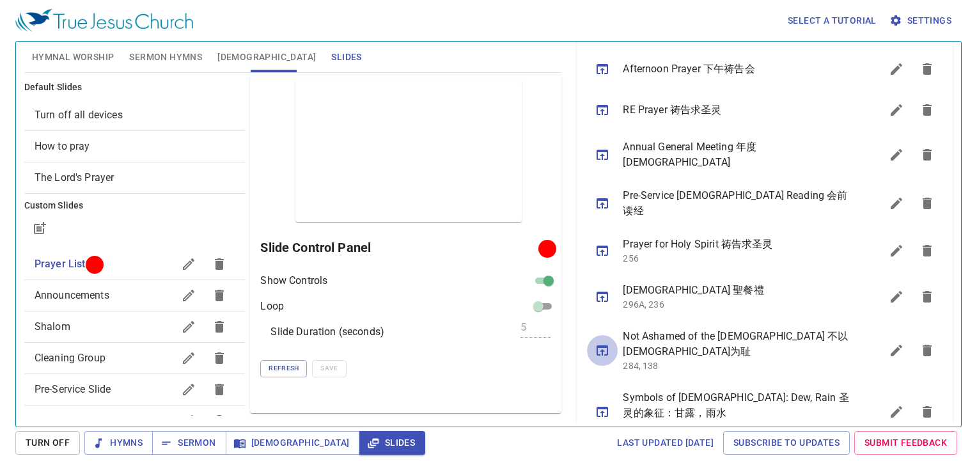
click at [606, 343] on icon "sermon lineup list" at bounding box center [602, 350] width 15 height 15
click at [189, 453] on button "Sermon" at bounding box center [189, 443] width 74 height 24
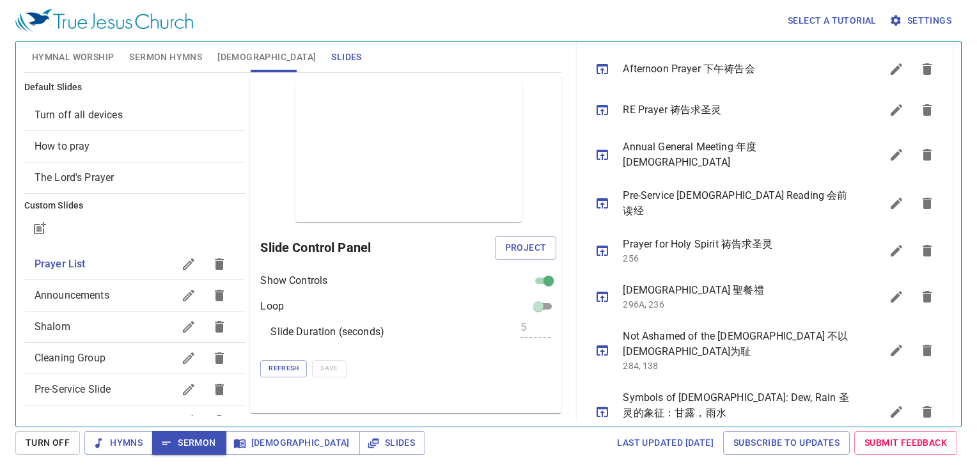
click at [99, 56] on span "Hymnal Worship" at bounding box center [73, 57] width 83 height 16
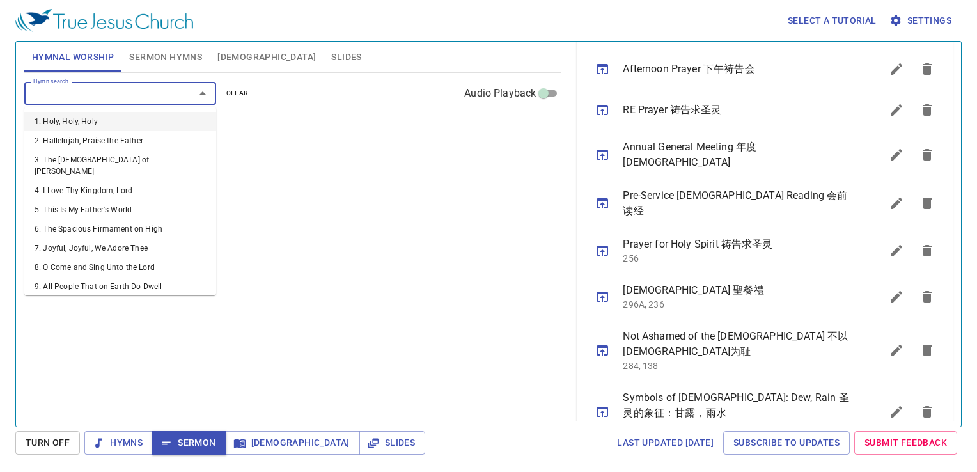
click at [134, 91] on input "Hymn search" at bounding box center [101, 93] width 146 height 15
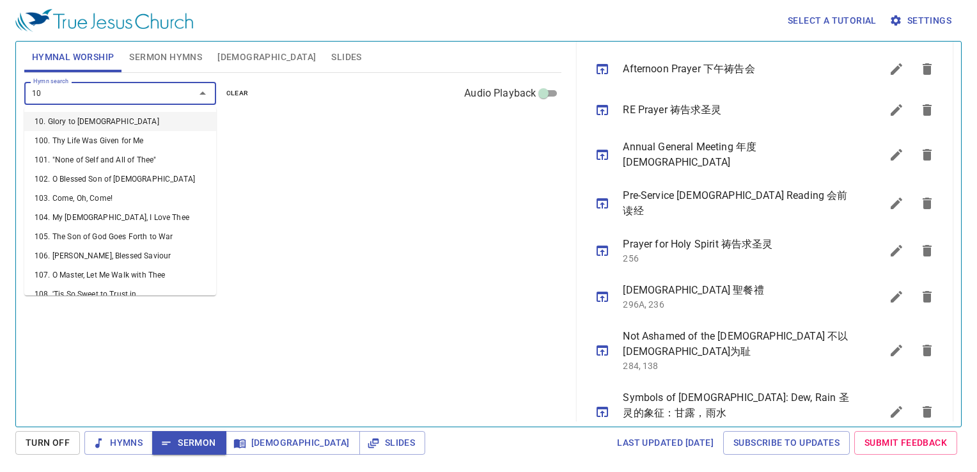
type input "104"
type input "224"
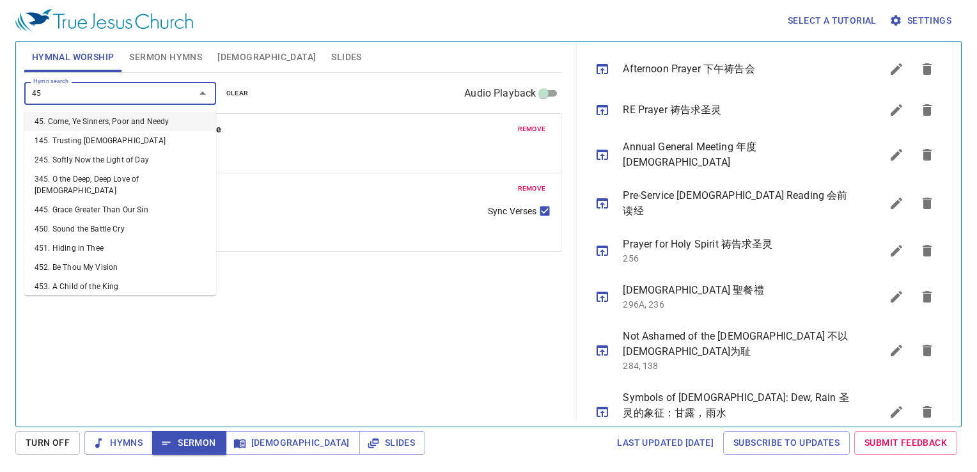
type input "452"
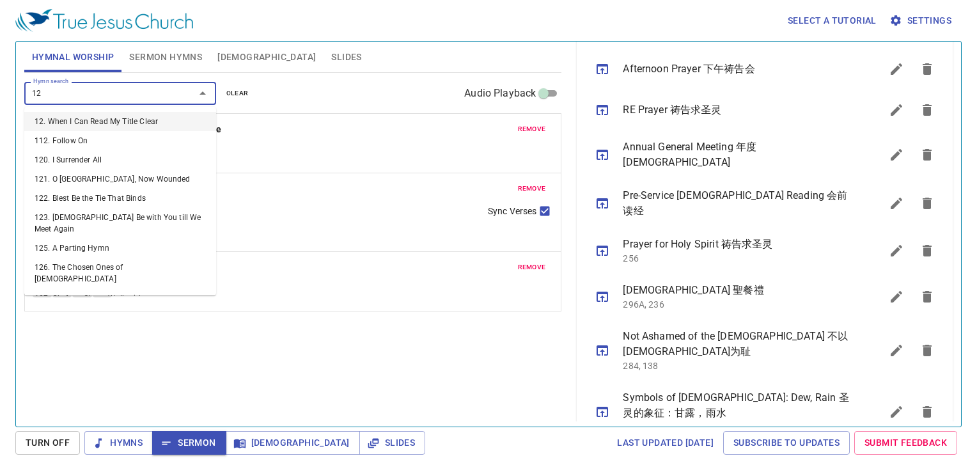
type input "122"
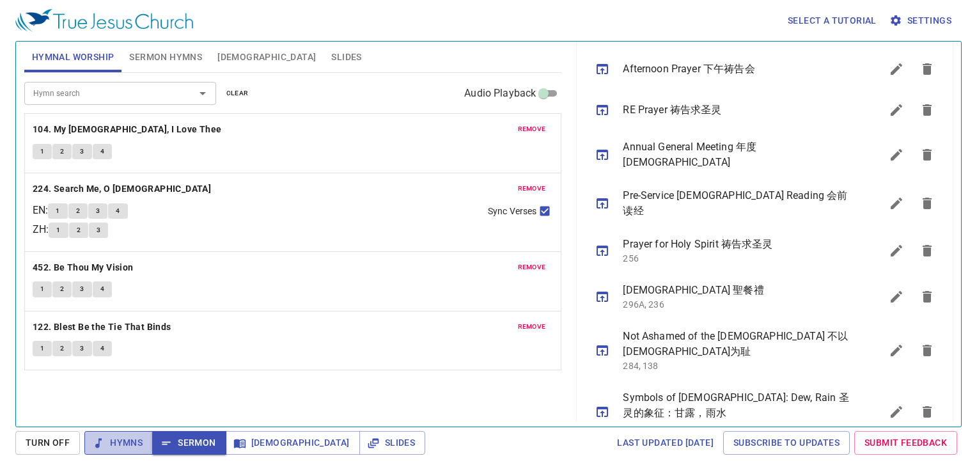
click at [137, 447] on span "Hymns" at bounding box center [119, 443] width 48 height 16
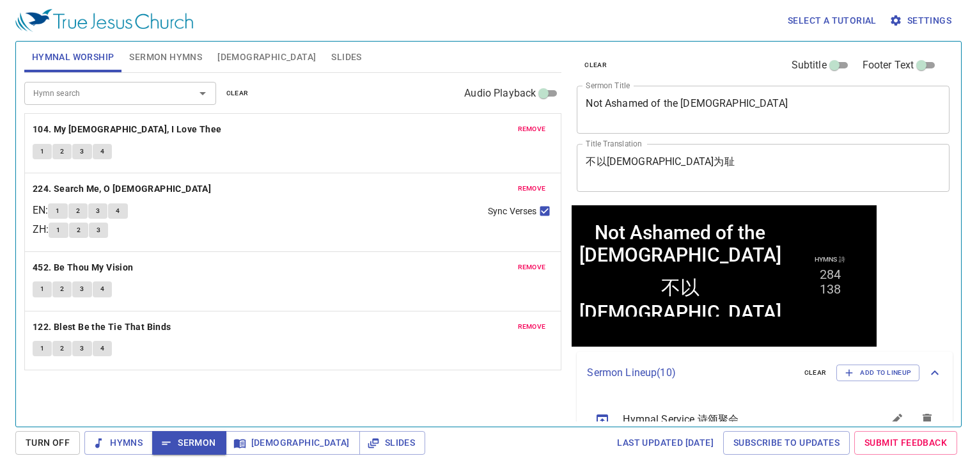
click at [251, 376] on div "Hymn search Hymn search clear Audio Playback remove 104. My Jesus, I Love Thee …" at bounding box center [293, 244] width 538 height 343
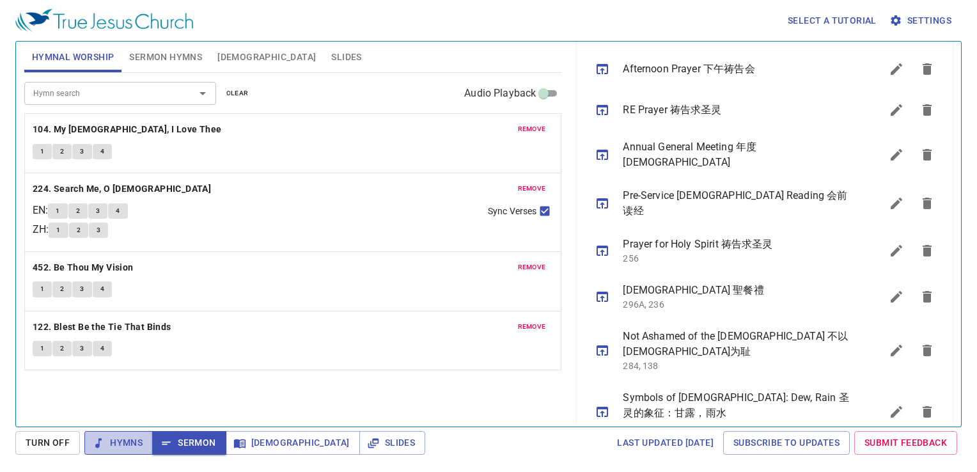
click at [130, 438] on span "Hymns" at bounding box center [119, 443] width 48 height 16
drag, startPoint x: 402, startPoint y: 452, endPoint x: 402, endPoint y: 432, distance: 20.5
click at [430, 441] on div "Last updated 7/2/2025 Subscribe to Updates Submit Feedback" at bounding box center [696, 443] width 532 height 24
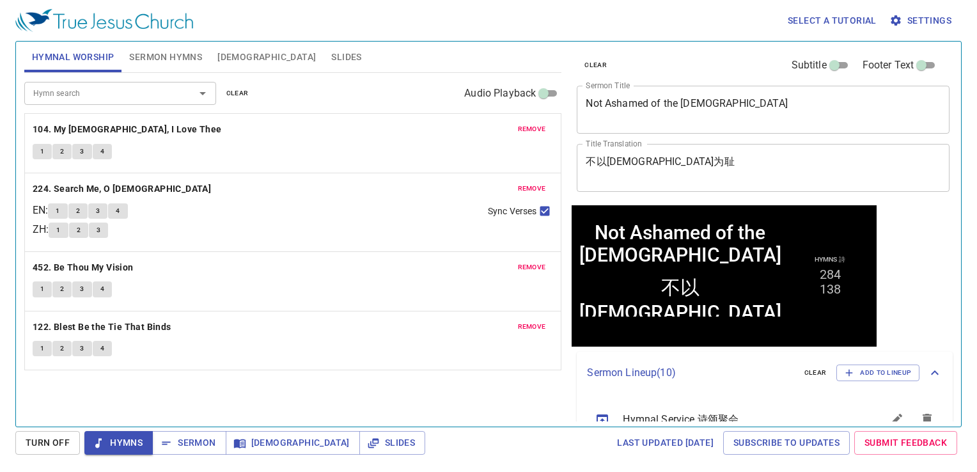
click at [300, 471] on div "Select a tutorial Settings Hymnal Worship Sermon Hymns Bible Slides Hymn search…" at bounding box center [488, 236] width 977 height 472
drag, startPoint x: 317, startPoint y: 234, endPoint x: 312, endPoint y: 223, distance: 12.3
drag, startPoint x: 312, startPoint y: 223, endPoint x: 159, endPoint y: 54, distance: 228.3
click at [159, 54] on span "Sermon Hymns" at bounding box center [165, 57] width 73 height 16
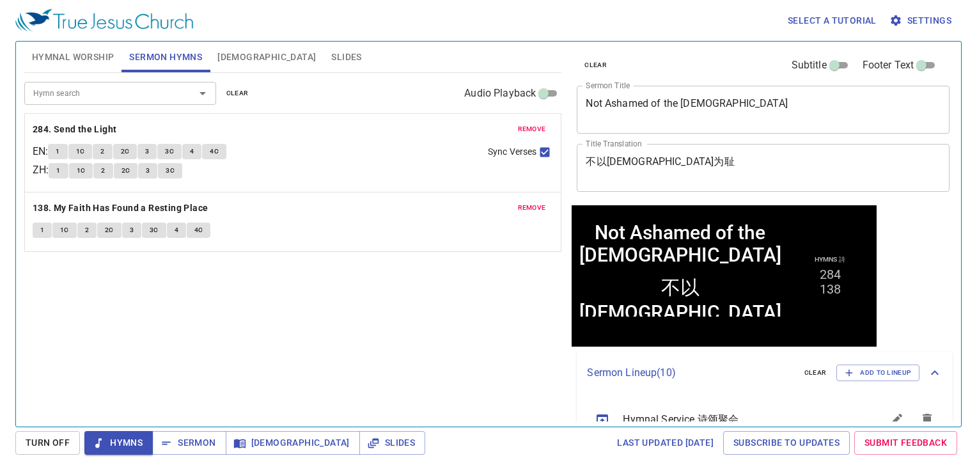
click at [221, 55] on span "[DEMOGRAPHIC_DATA]" at bounding box center [266, 57] width 99 height 16
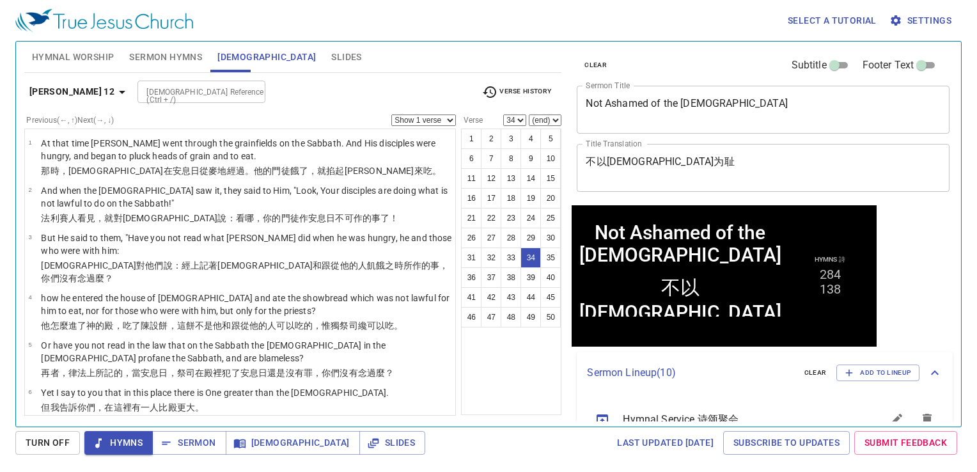
scroll to position [1415, 0]
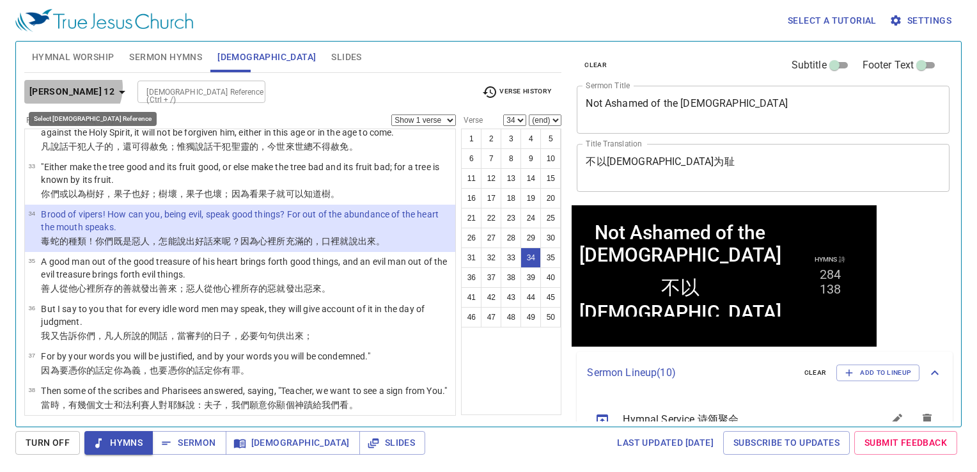
click at [72, 87] on b "[PERSON_NAME] 12" at bounding box center [71, 92] width 85 height 16
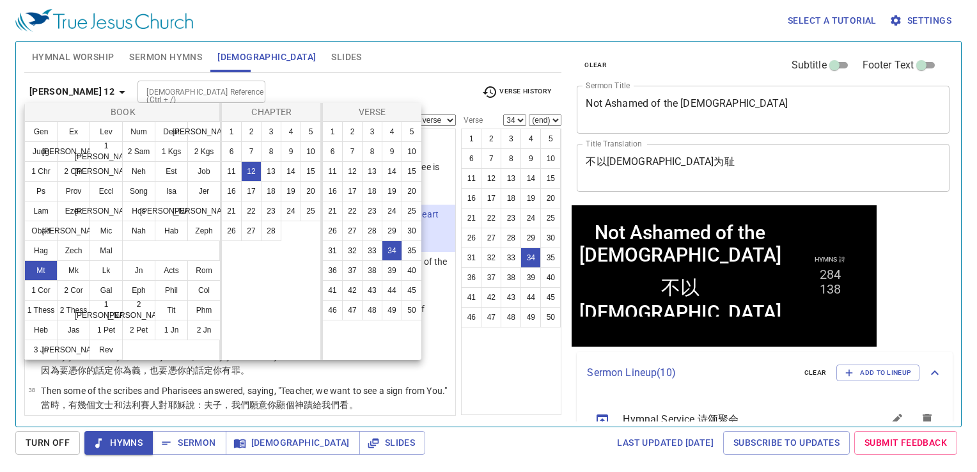
drag, startPoint x: 281, startPoint y: 49, endPoint x: 296, endPoint y: 42, distance: 15.7
click at [285, 43] on div at bounding box center [488, 236] width 977 height 472
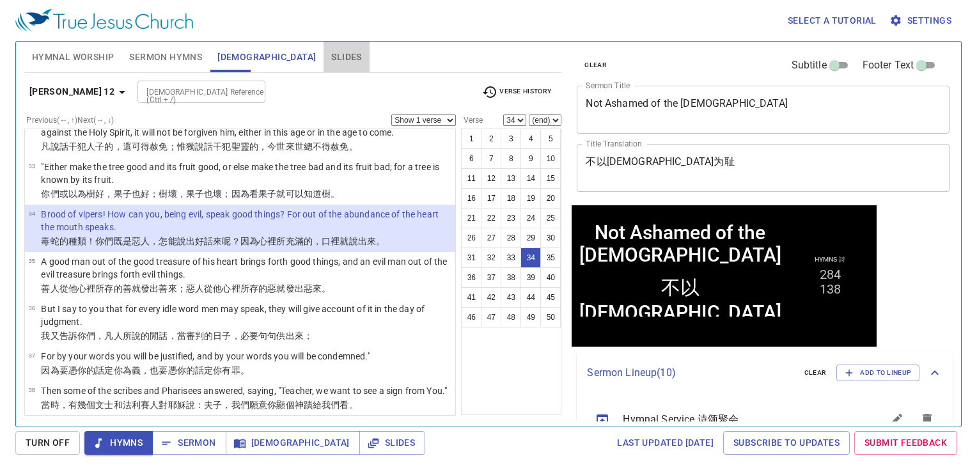
click at [331, 64] on span "Slides" at bounding box center [346, 57] width 30 height 16
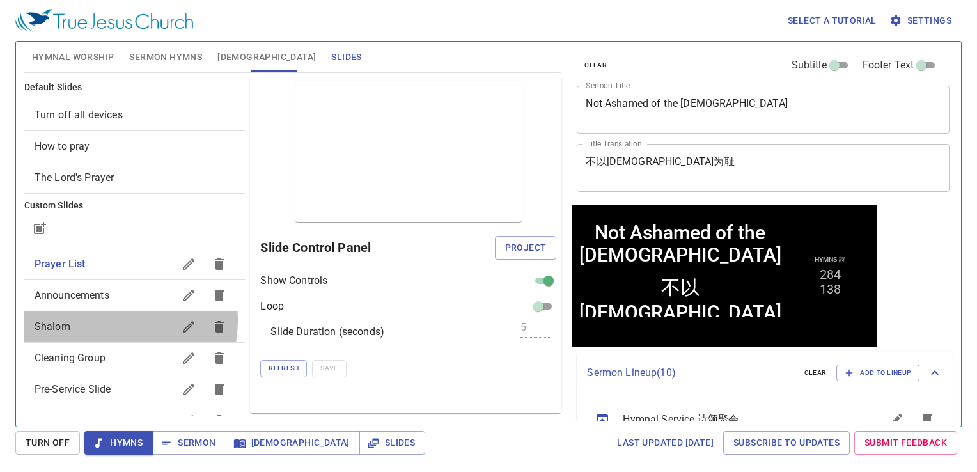
click at [100, 320] on span "Shalom" at bounding box center [104, 326] width 139 height 15
checkbox input "false"
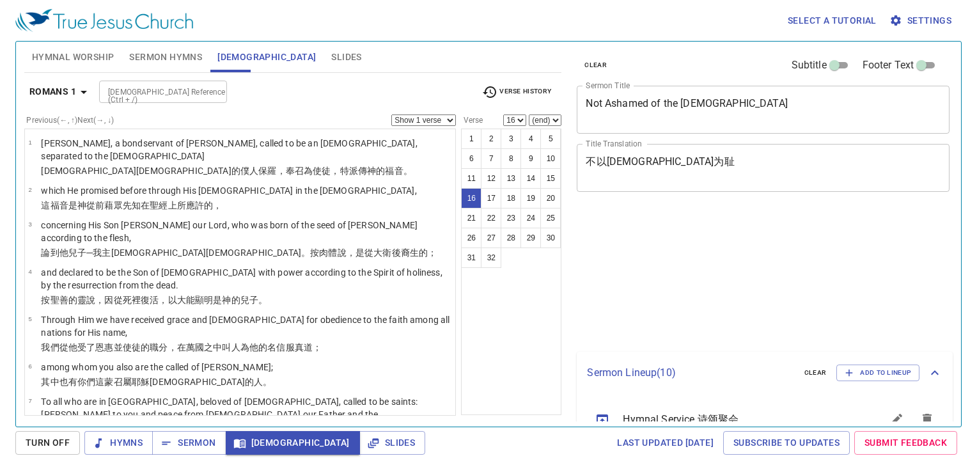
select select "16"
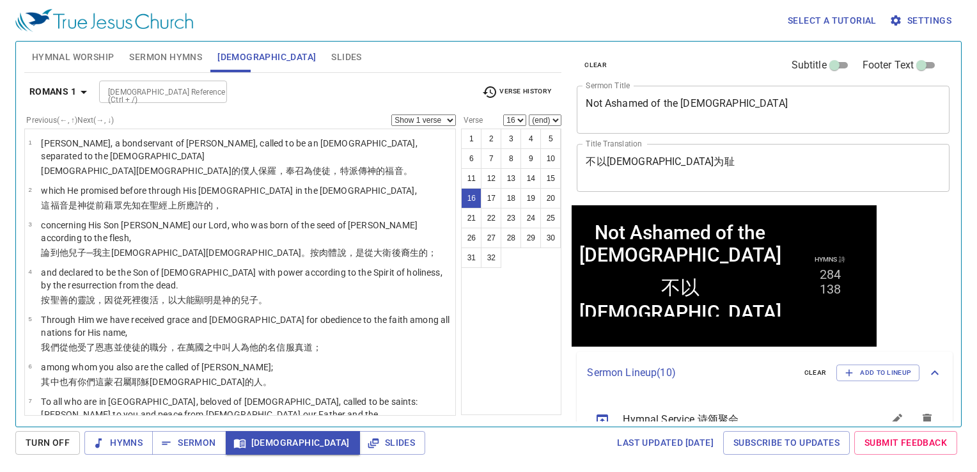
scroll to position [519, 0]
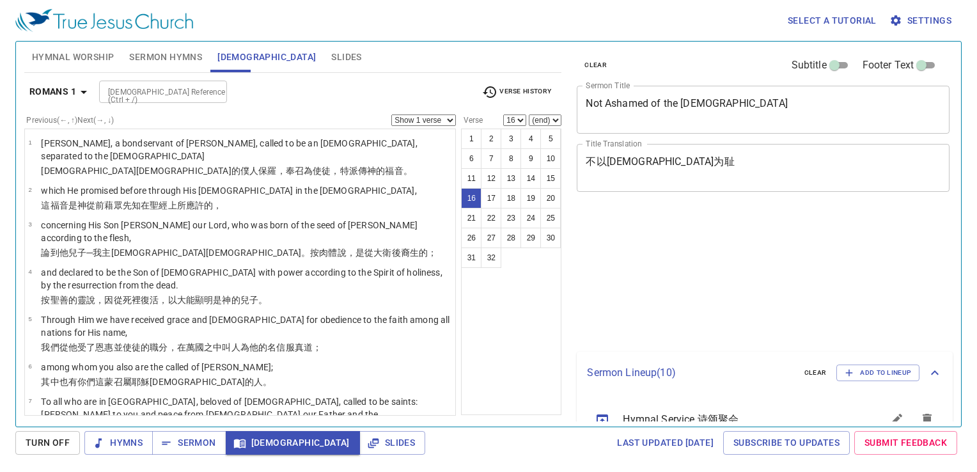
select select "16"
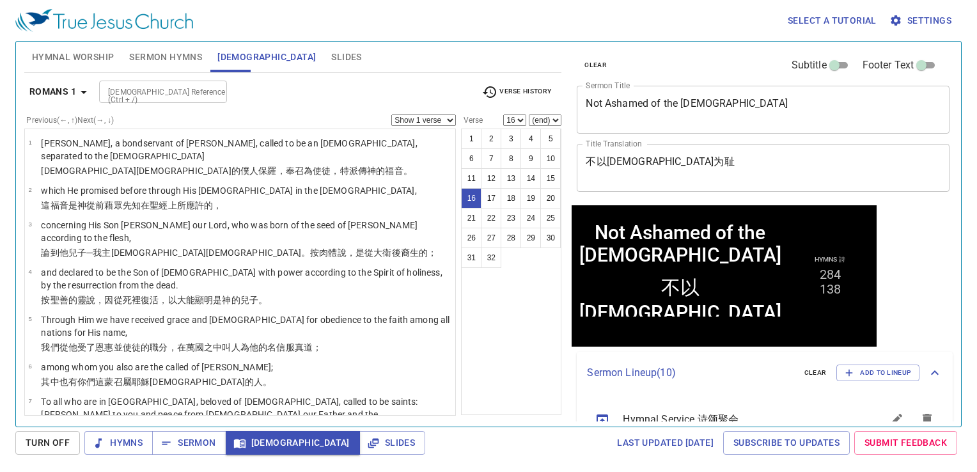
scroll to position [519, 0]
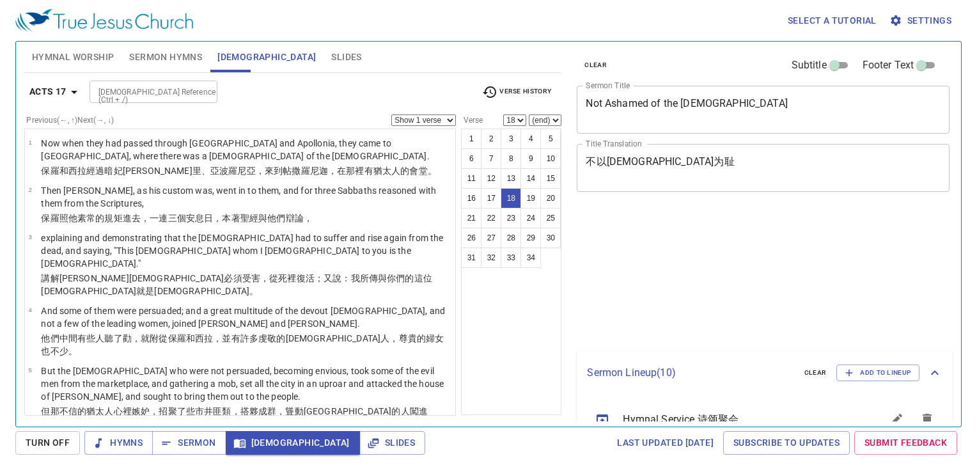
select select "18"
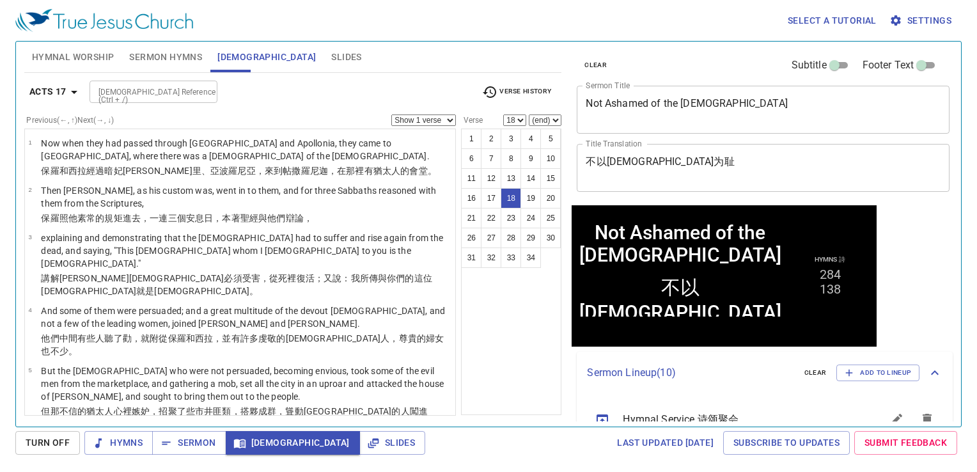
scroll to position [703, 0]
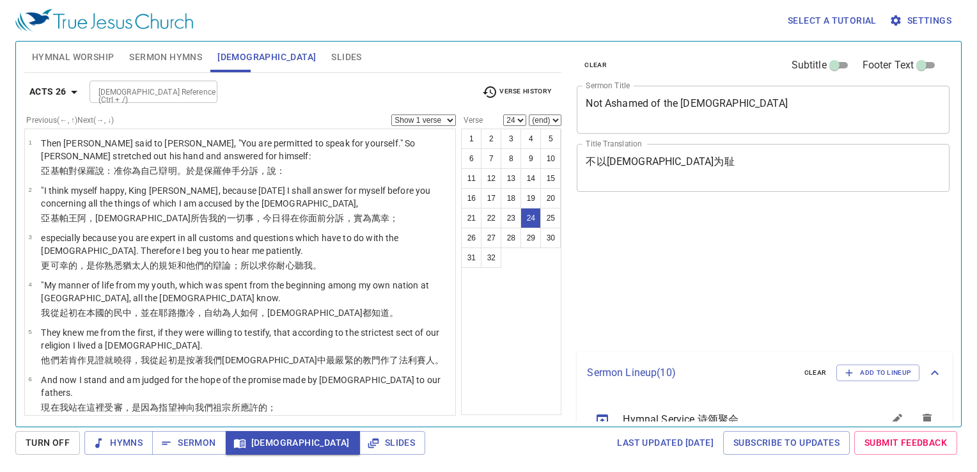
select select "24"
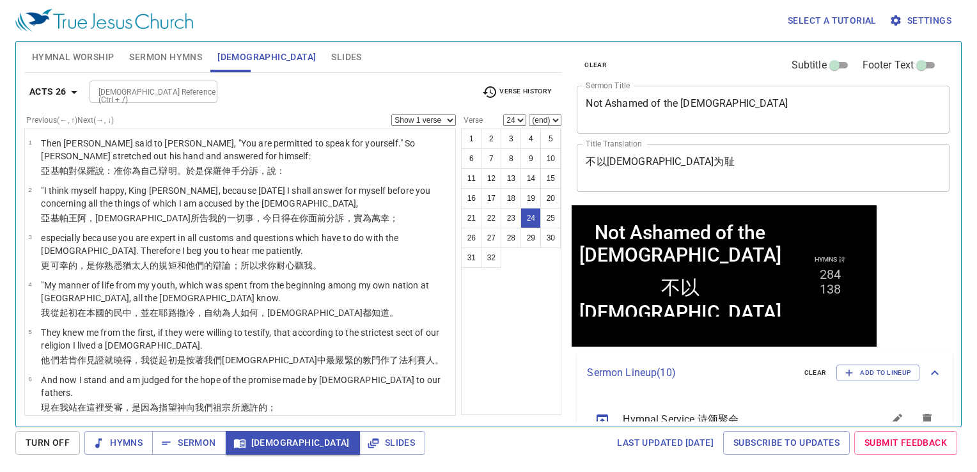
scroll to position [1000, 0]
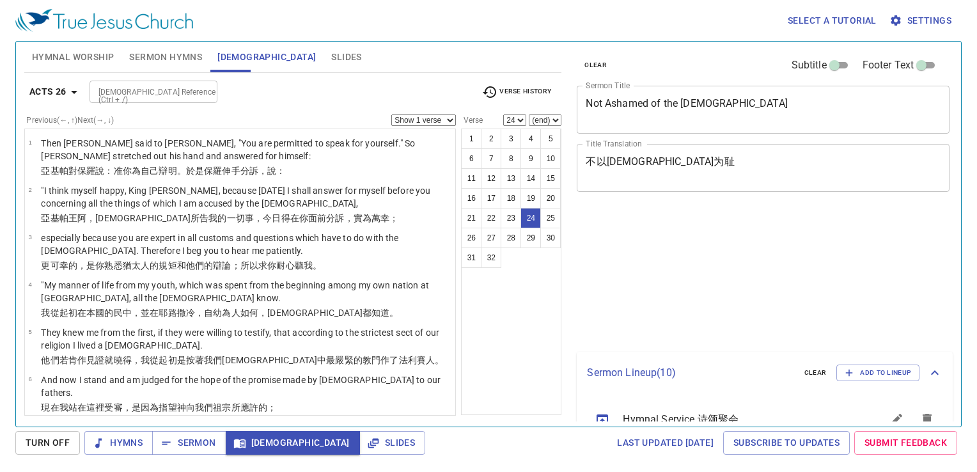
select select "24"
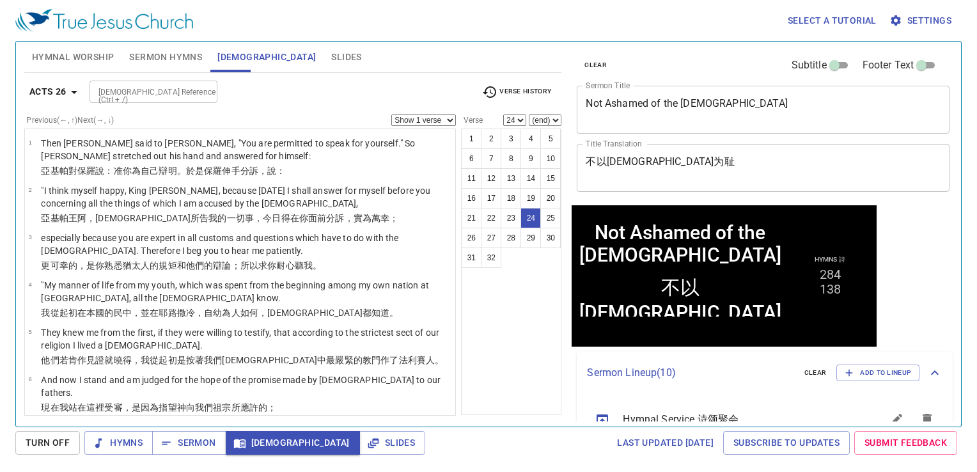
scroll to position [1000, 0]
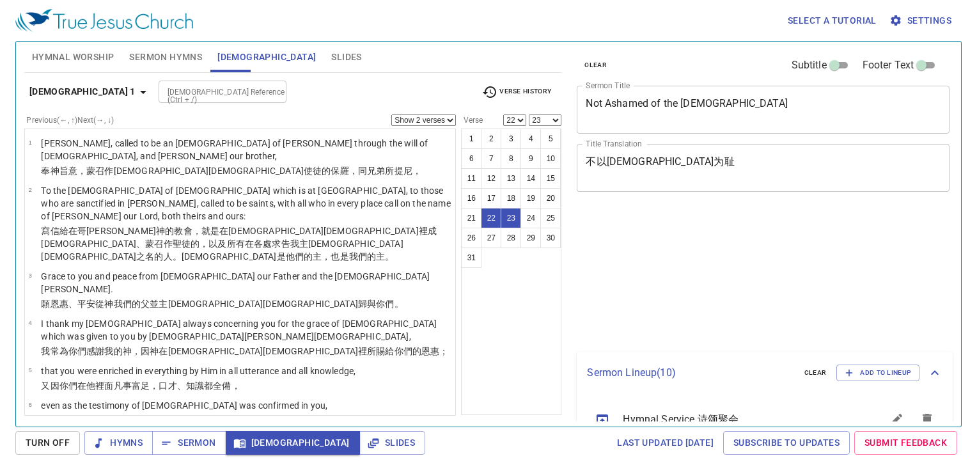
select select "2"
select select "22"
select select "23"
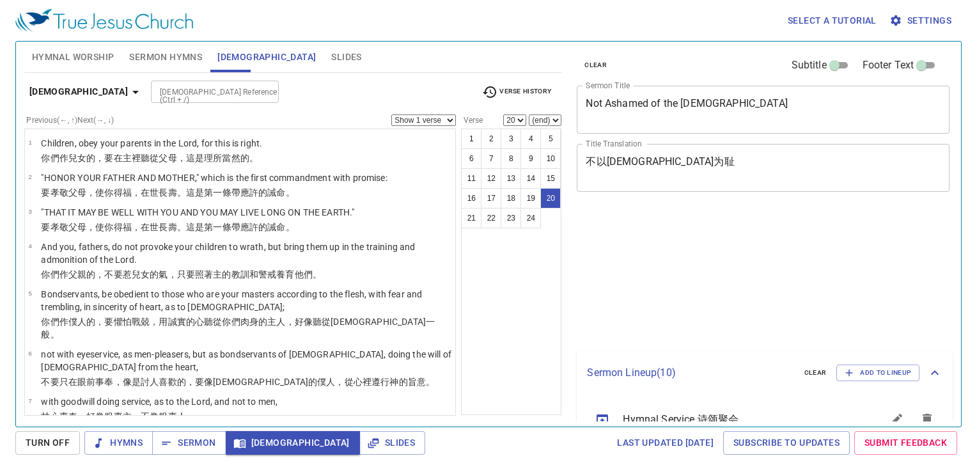
select select "20"
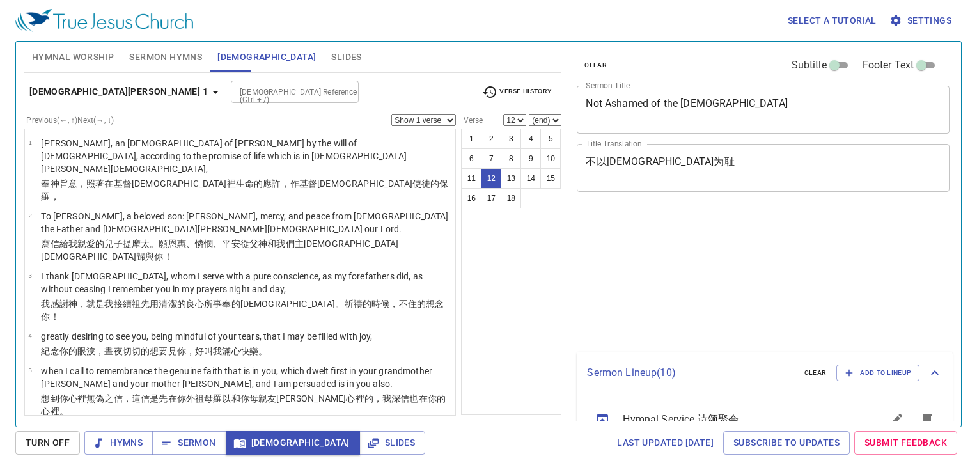
select select "12"
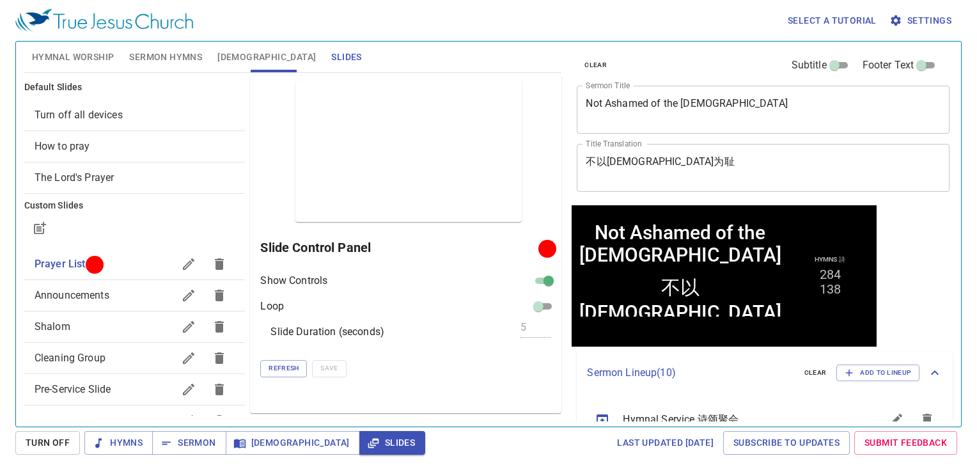
click at [82, 296] on span "Announcements" at bounding box center [72, 295] width 75 height 12
click at [526, 253] on span "Project" at bounding box center [526, 248] width 42 height 16
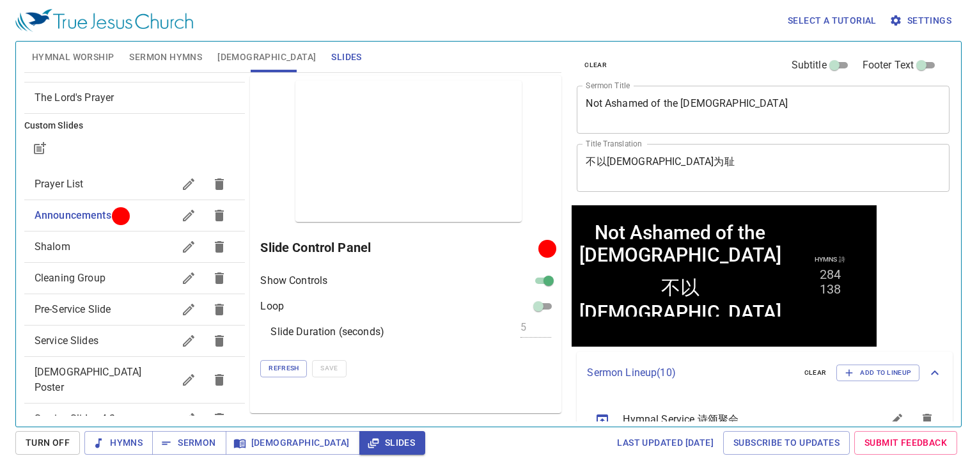
scroll to position [64, 0]
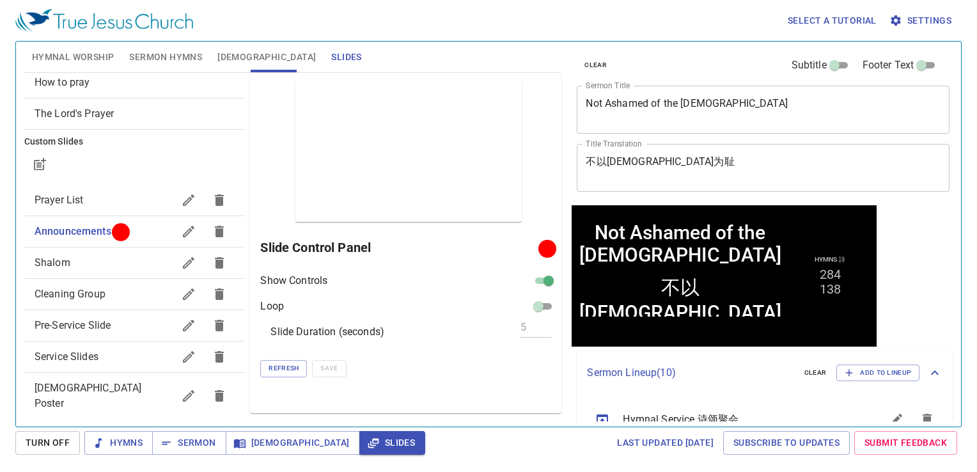
click at [84, 262] on span "Shalom" at bounding box center [104, 262] width 139 height 15
checkbox input "false"
click at [524, 251] on span "Project" at bounding box center [526, 248] width 42 height 16
